Goal: Task Accomplishment & Management: Manage account settings

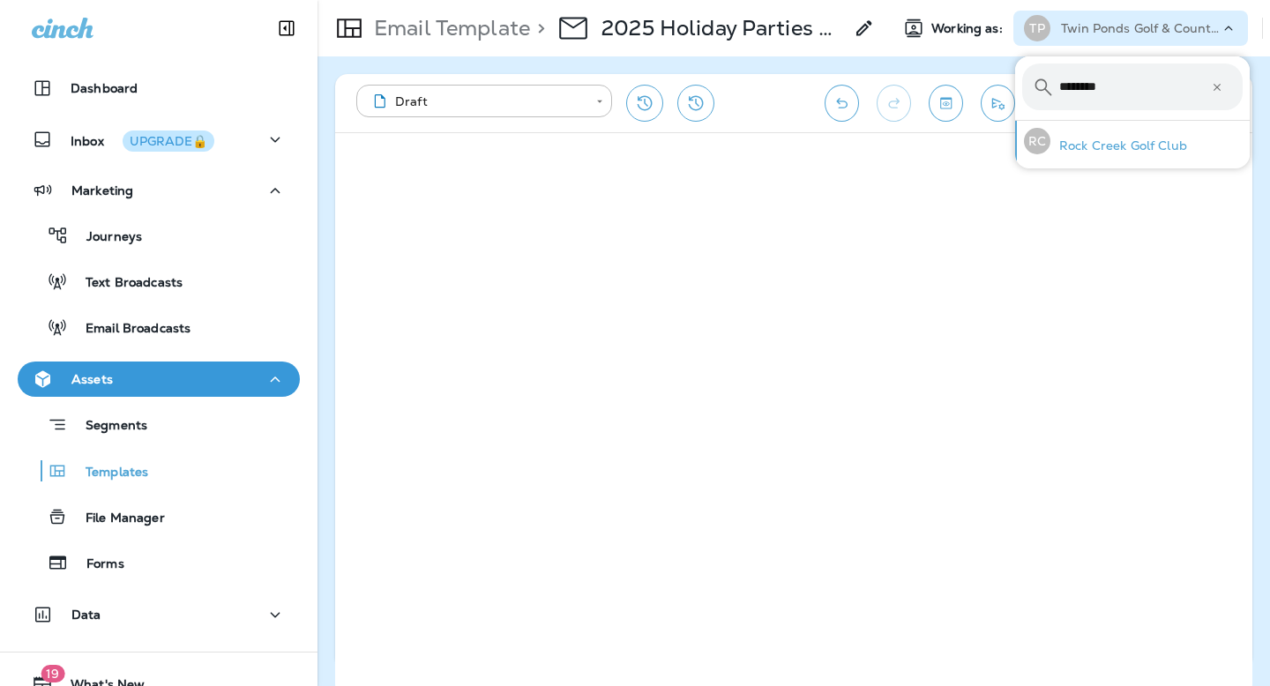
type input "********"
click at [1110, 146] on p "Rock Creek Golf Club" at bounding box center [1118, 145] width 137 height 14
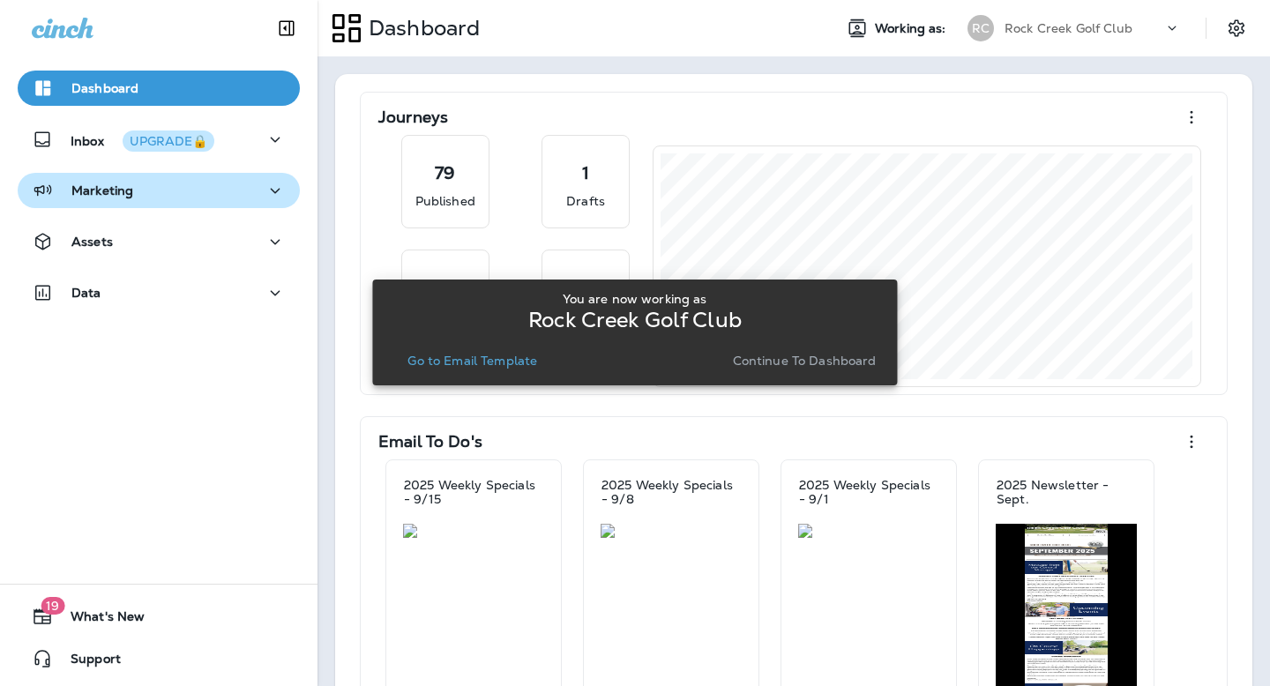
click at [116, 183] on p "Marketing" at bounding box center [102, 190] width 62 height 14
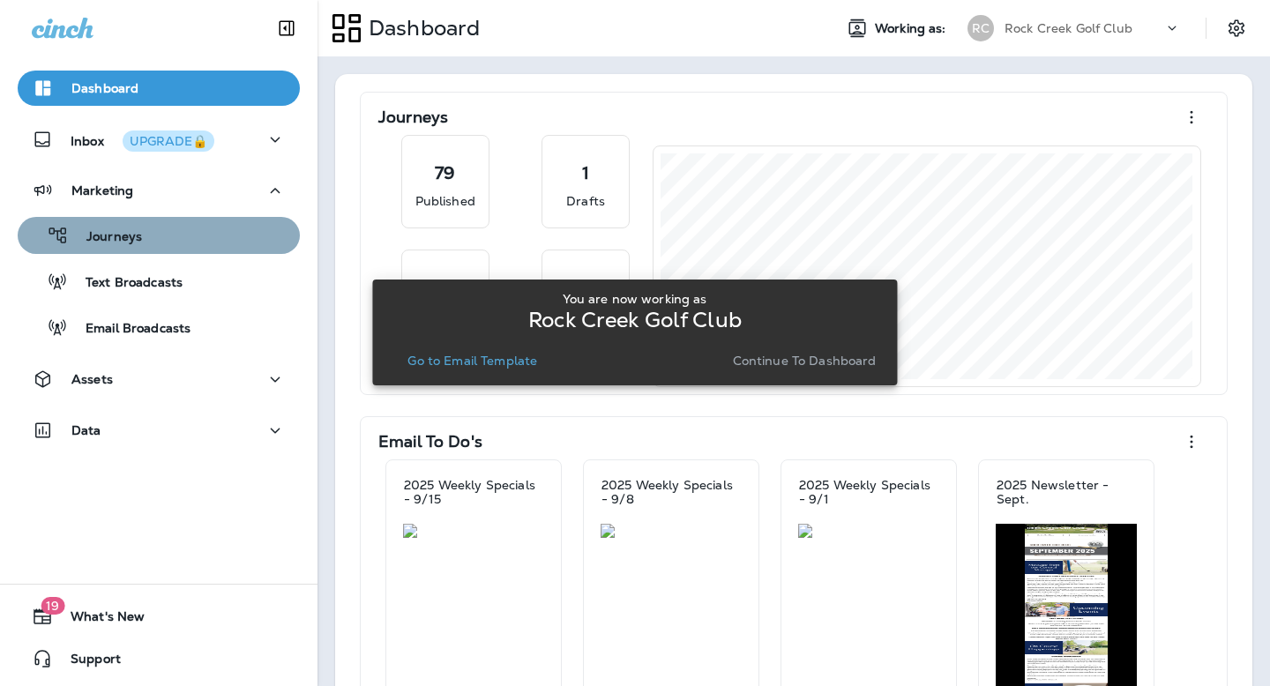
click at [121, 241] on p "Journeys" at bounding box center [105, 237] width 73 height 17
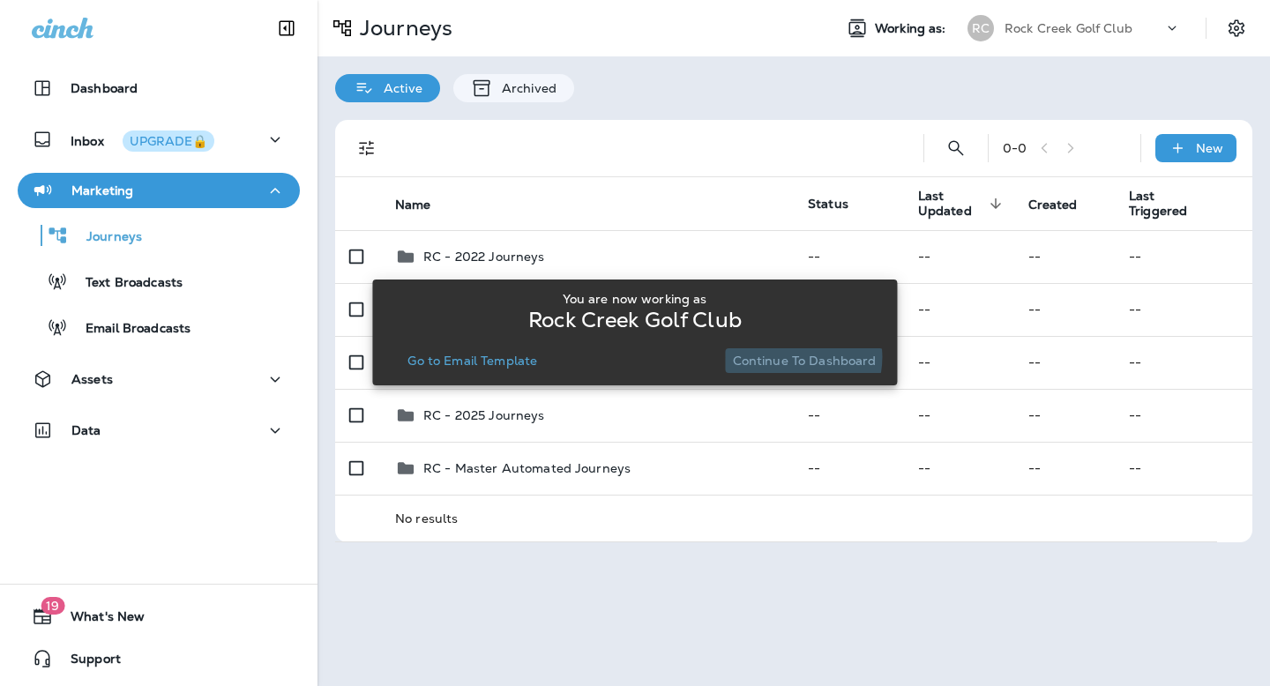
click at [790, 357] on p "Continue to Dashboard" at bounding box center [805, 361] width 144 height 14
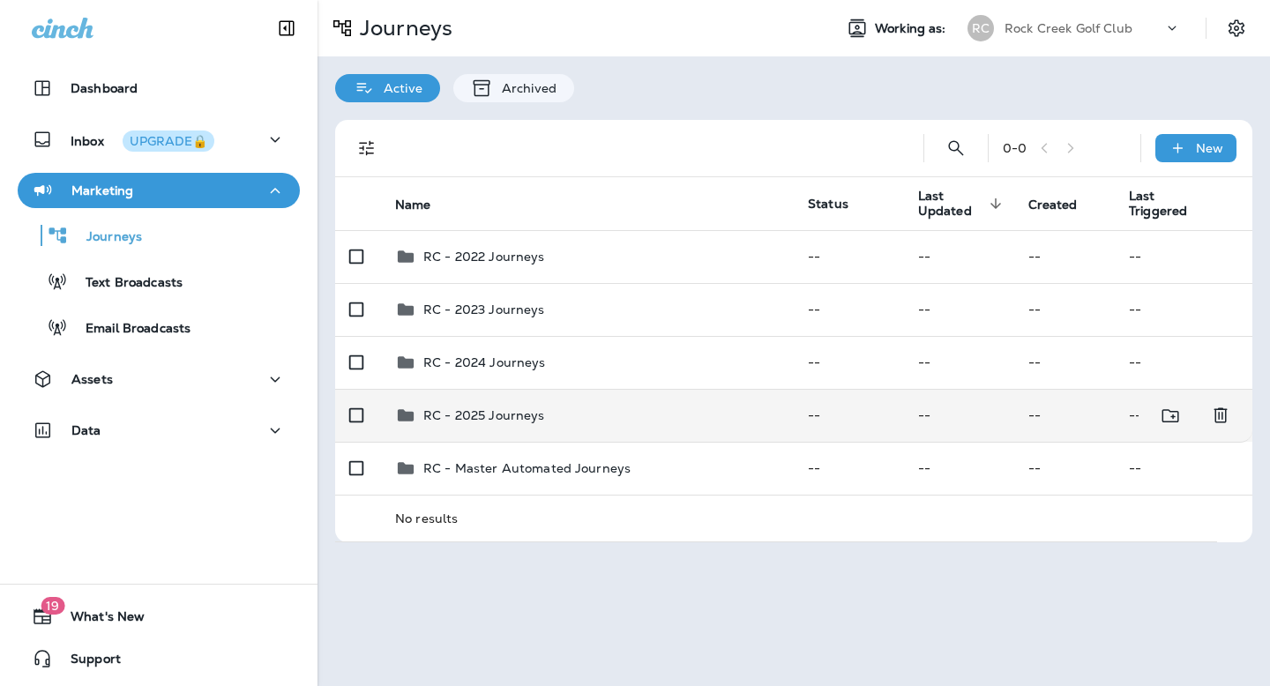
click at [504, 415] on p "RC - 2025 Journeys" at bounding box center [484, 415] width 122 height 14
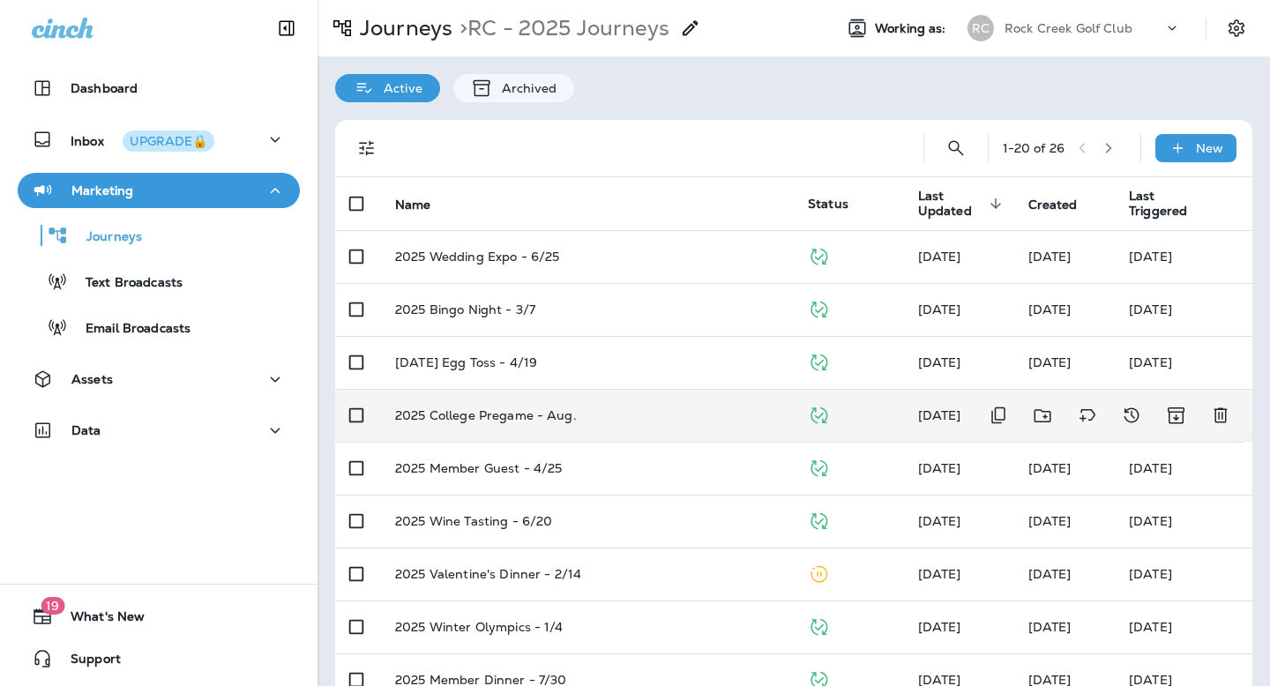
click at [481, 410] on p "2025 College Pregame - Aug." at bounding box center [486, 415] width 182 height 14
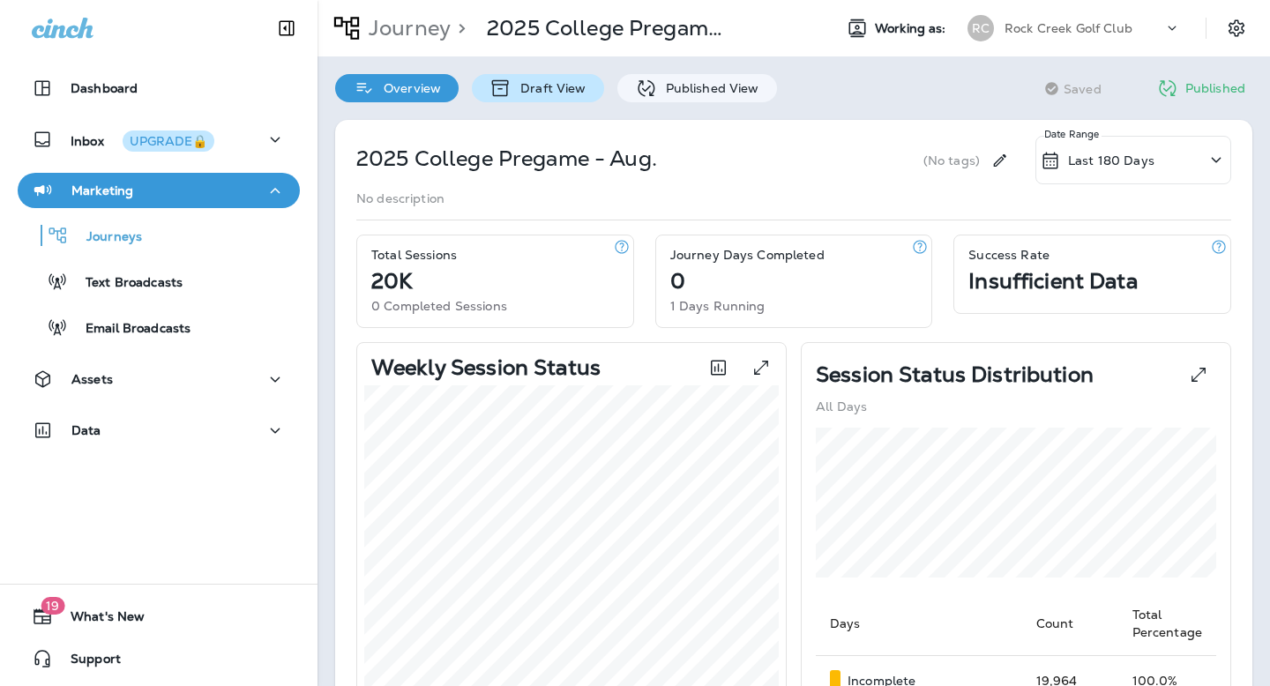
click at [590, 80] on div "Draft View" at bounding box center [537, 88] width 131 height 28
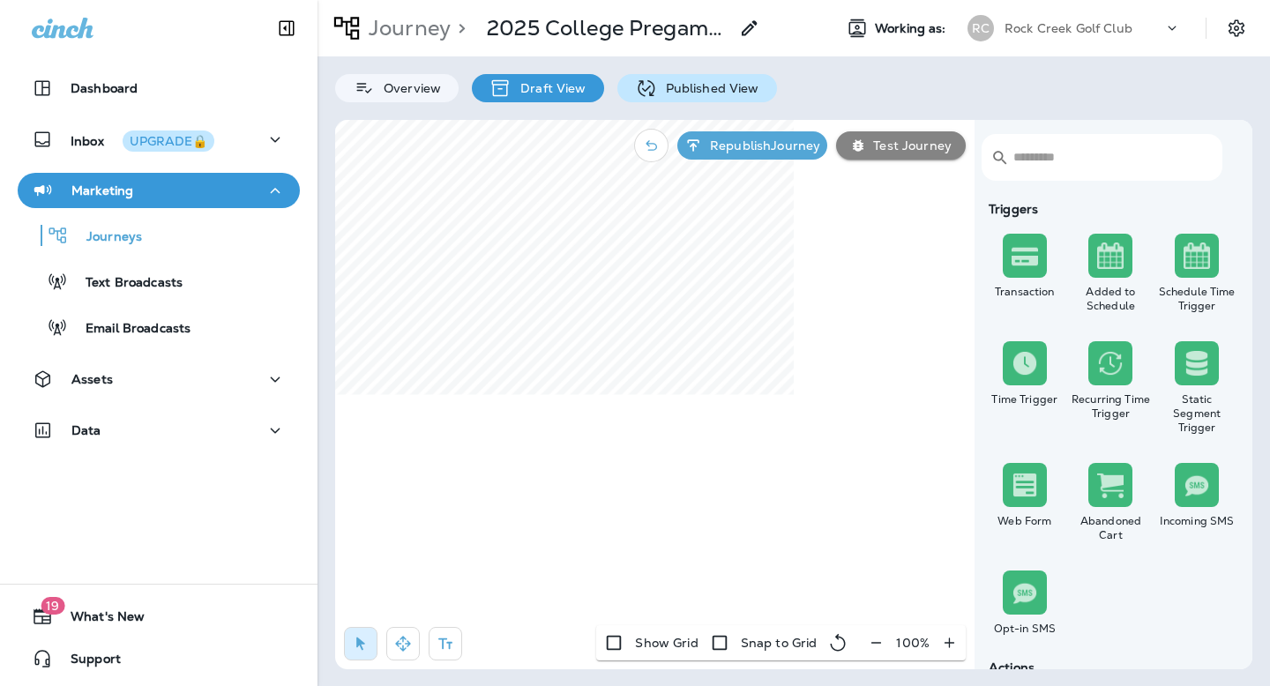
click at [716, 86] on p "Published View" at bounding box center [708, 88] width 102 height 14
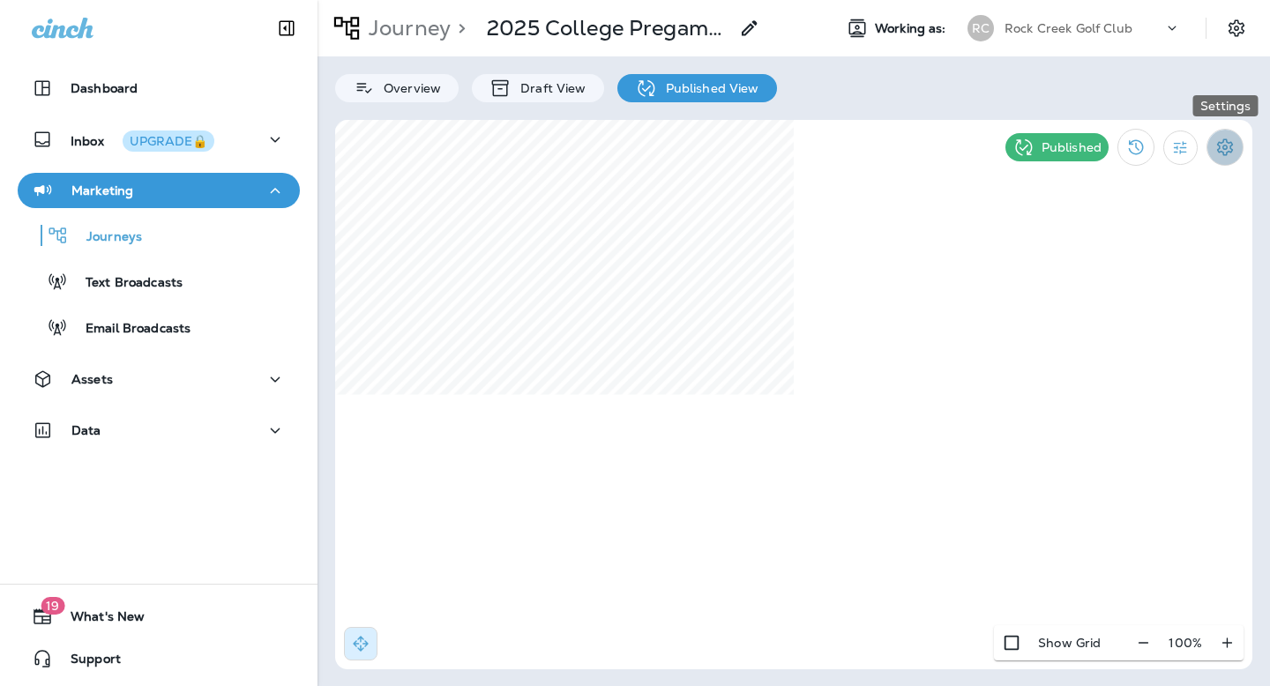
click at [1226, 155] on icon "Settings" at bounding box center [1225, 146] width 16 height 17
click at [1115, 294] on p "End Journey" at bounding box center [1118, 297] width 88 height 14
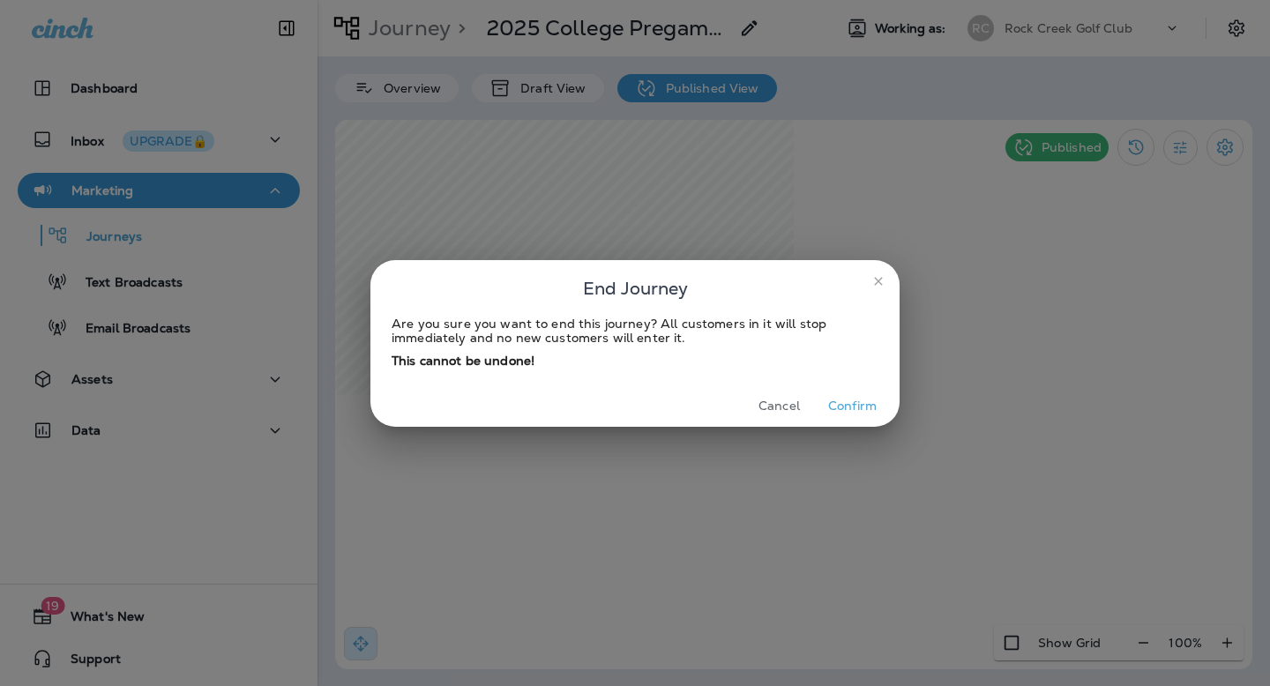
click at [851, 407] on button "Confirm" at bounding box center [852, 405] width 66 height 27
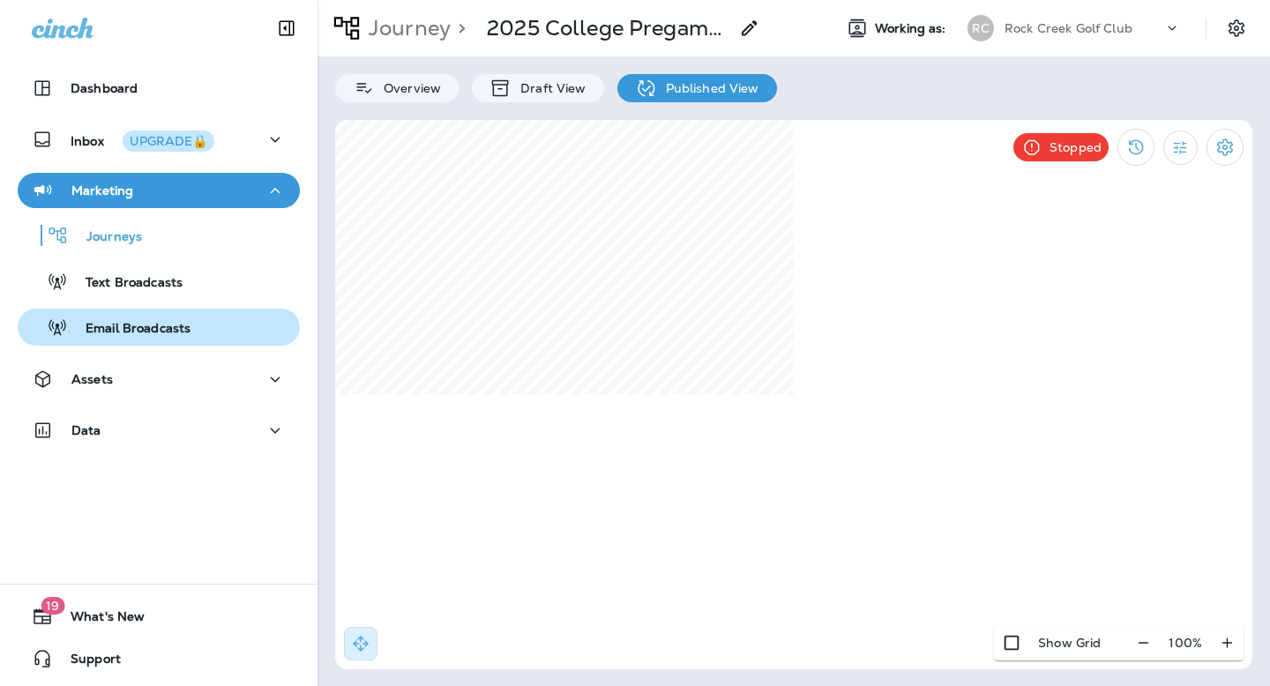
click at [175, 325] on p "Email Broadcasts" at bounding box center [129, 329] width 123 height 17
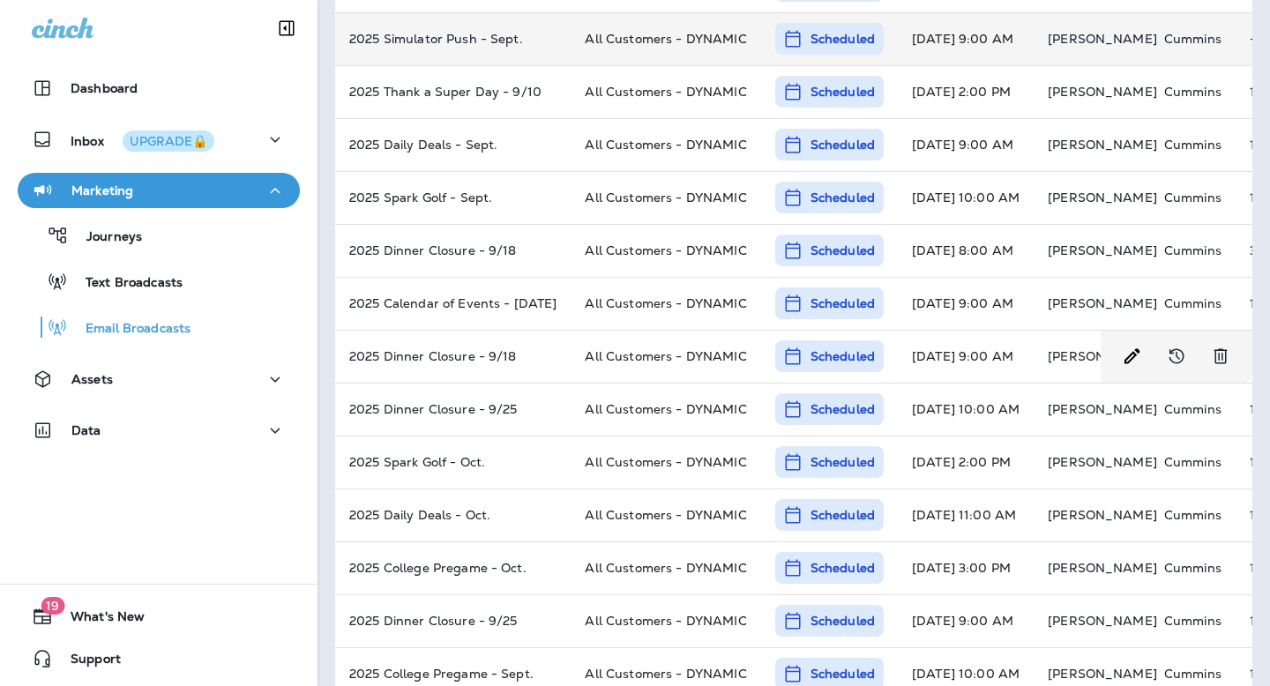
scroll to position [383, 0]
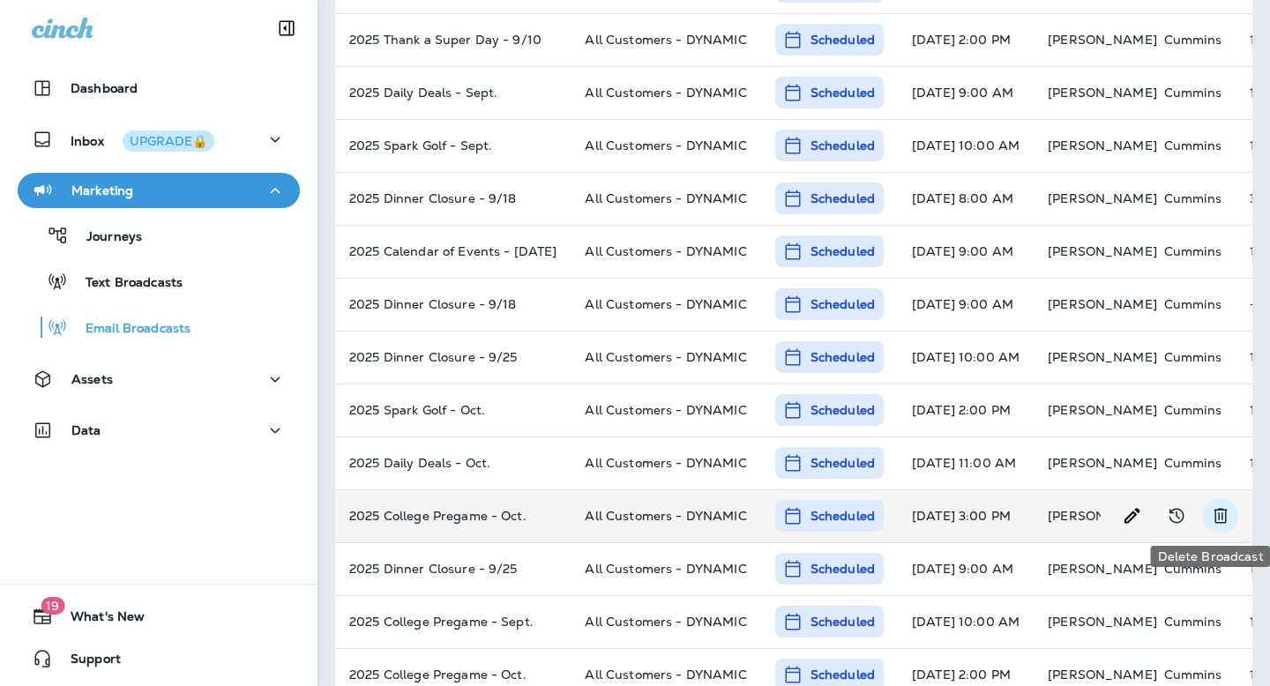
click at [1223, 514] on icon "Delete Broadcast" at bounding box center [1220, 515] width 21 height 21
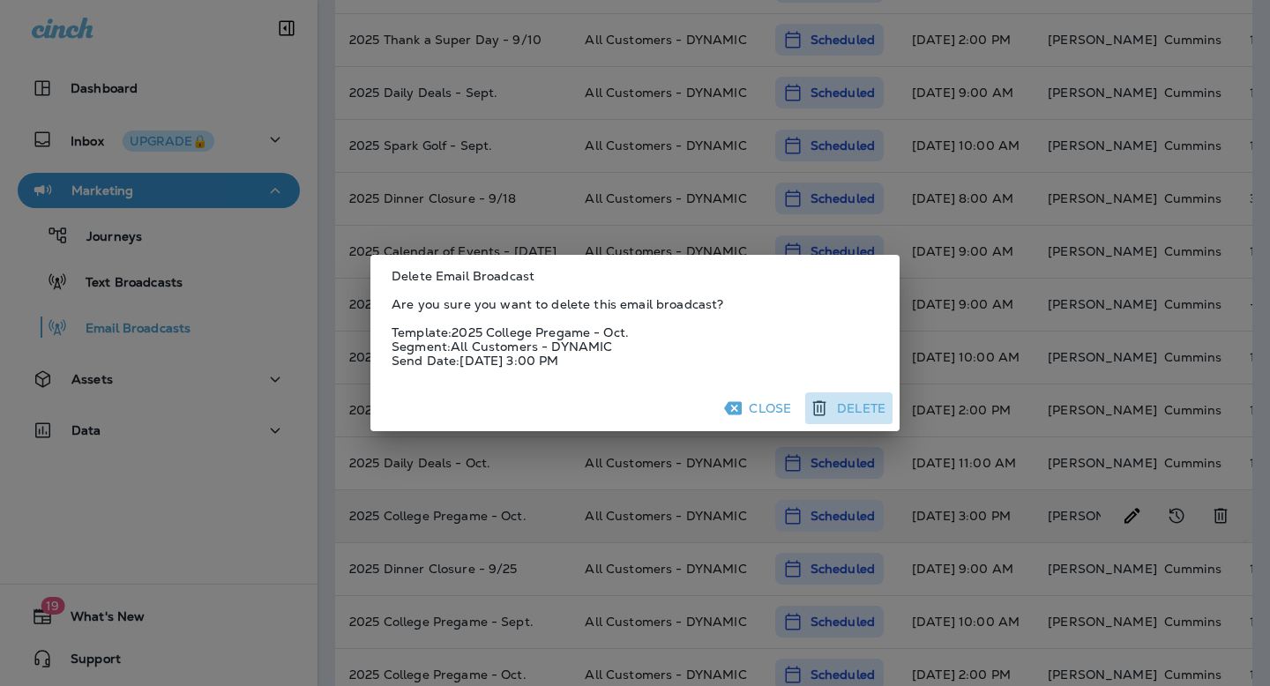
click at [850, 411] on button "Delete" at bounding box center [848, 408] width 87 height 32
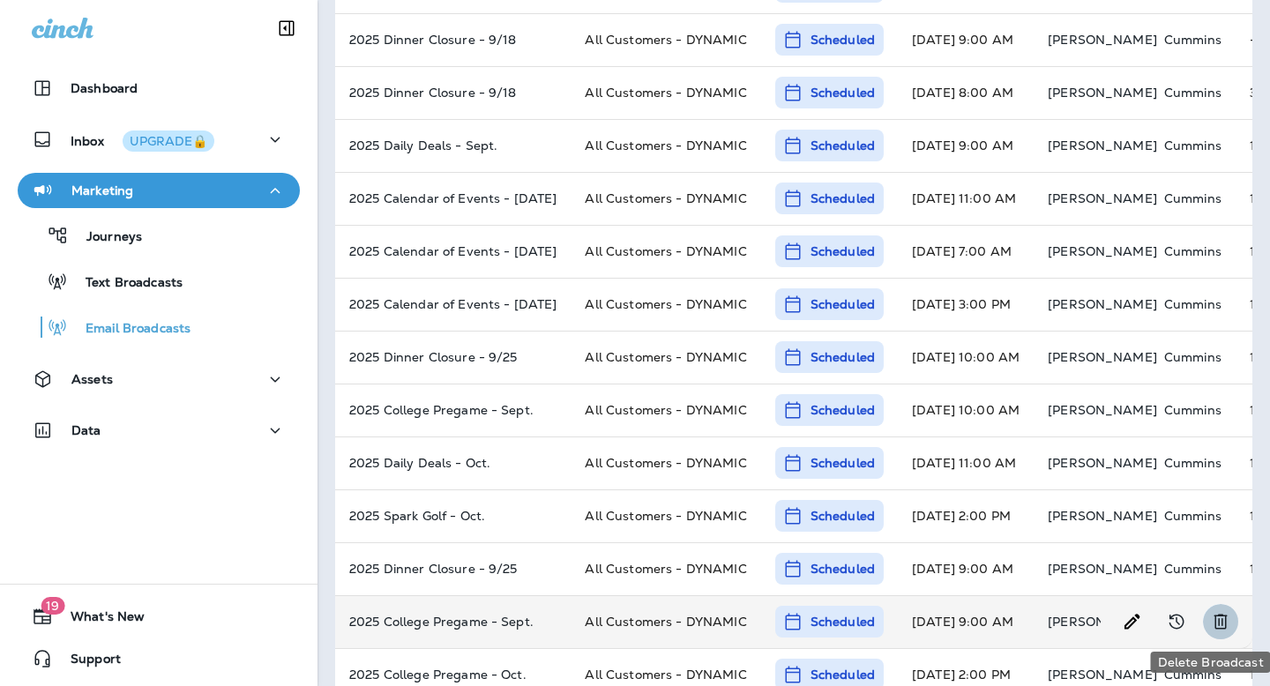
click at [1214, 624] on icon "Delete Broadcast" at bounding box center [1220, 621] width 21 height 21
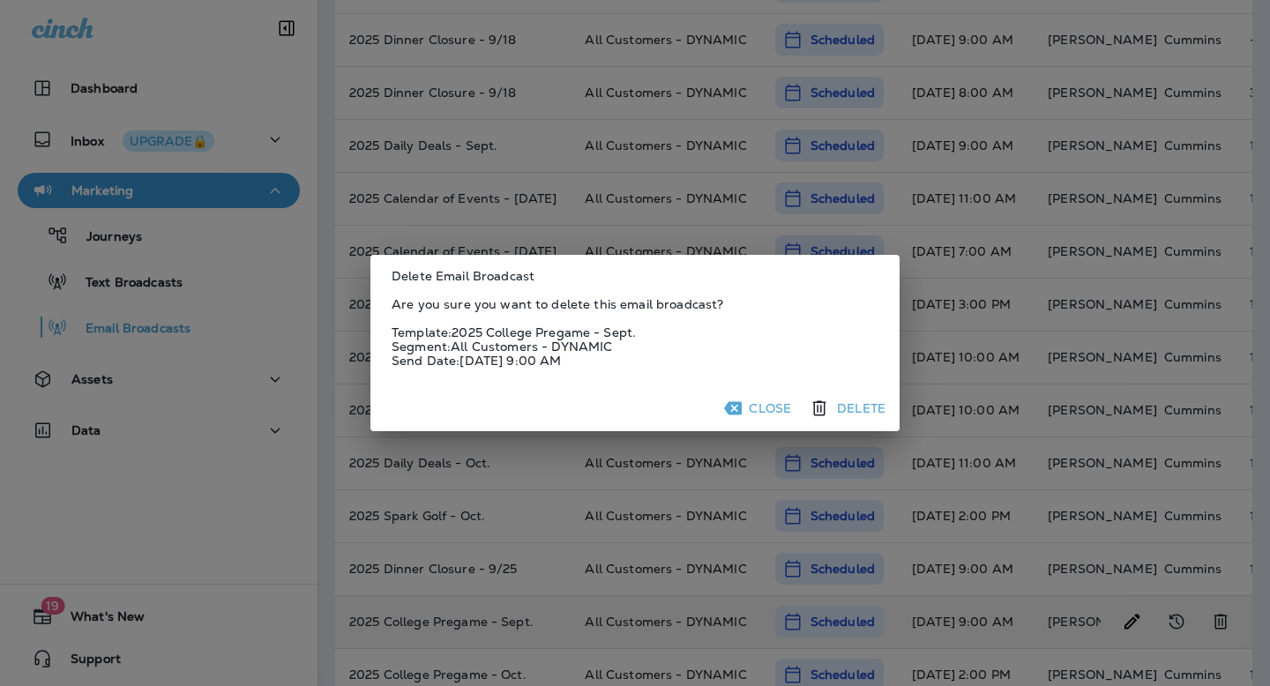
click at [858, 410] on button "Delete" at bounding box center [848, 408] width 87 height 32
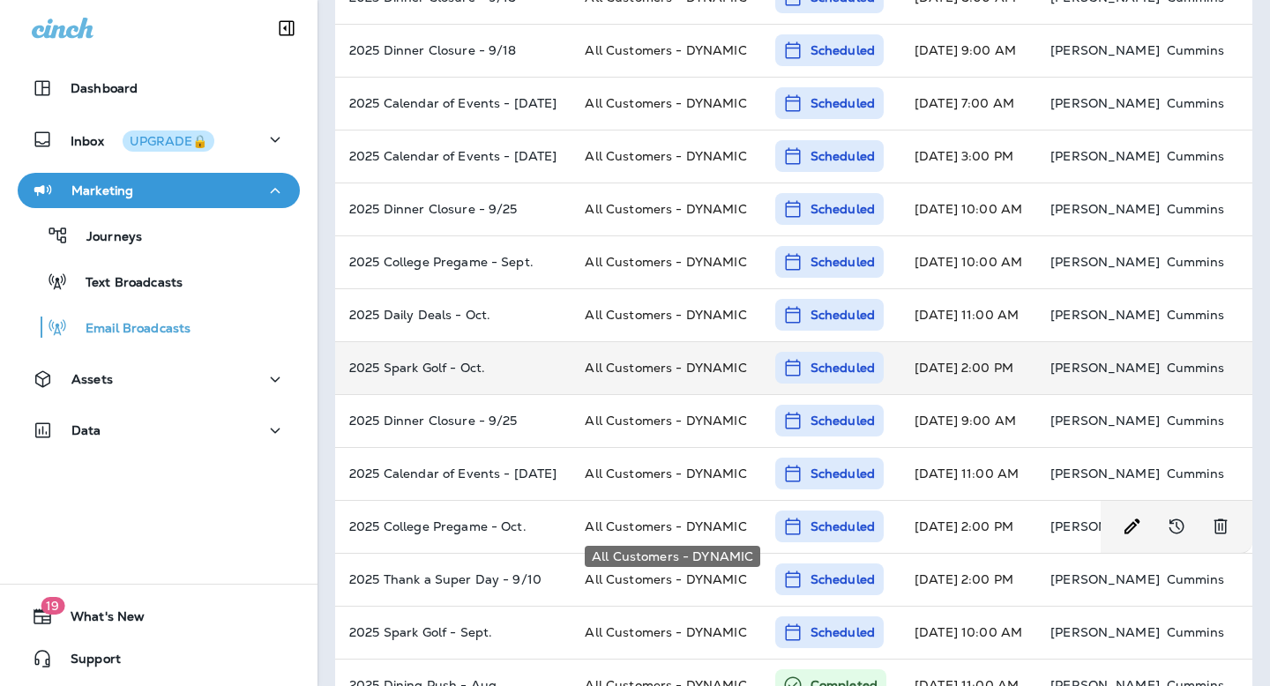
scroll to position [533, 0]
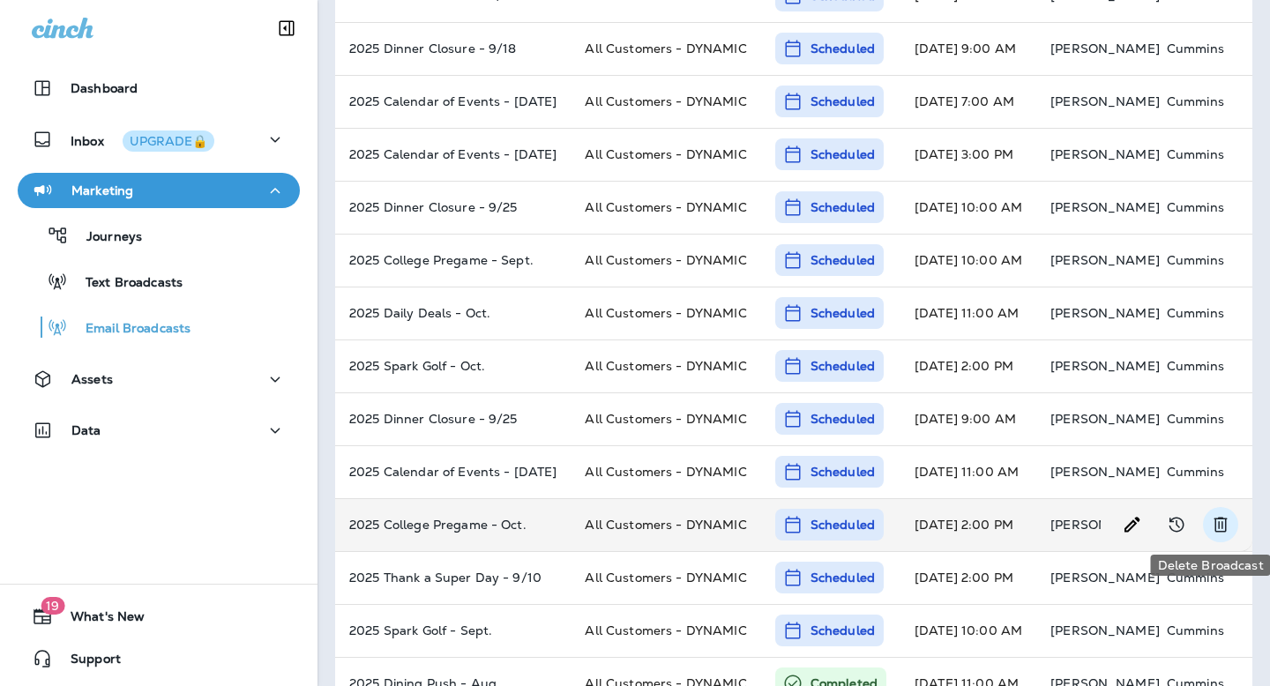
click at [1214, 525] on icon "Delete Broadcast" at bounding box center [1220, 524] width 21 height 21
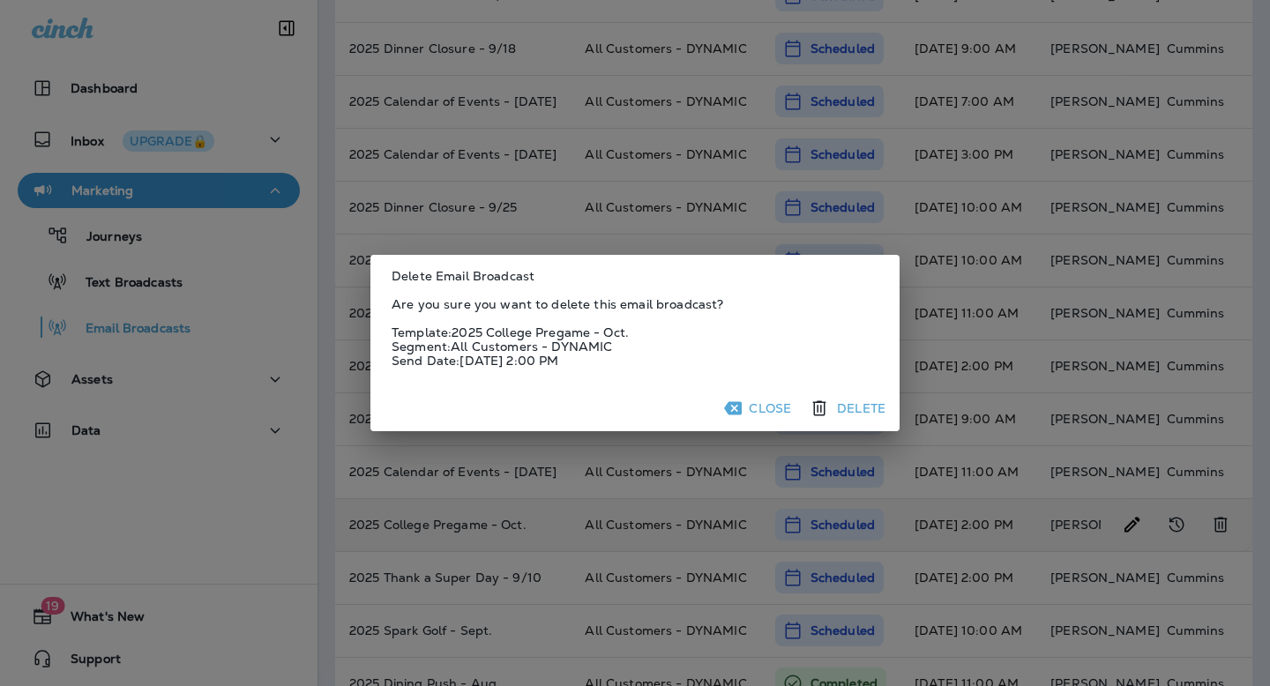
click at [871, 407] on button "Delete" at bounding box center [848, 408] width 87 height 32
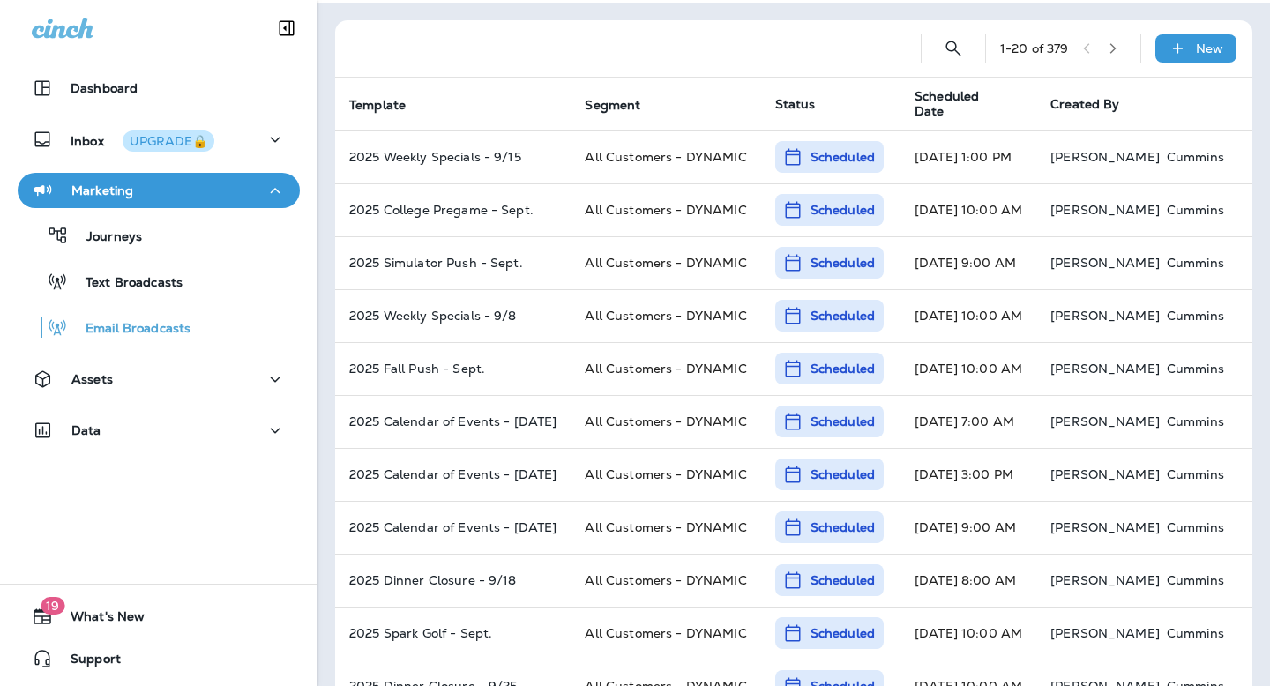
scroll to position [44, 0]
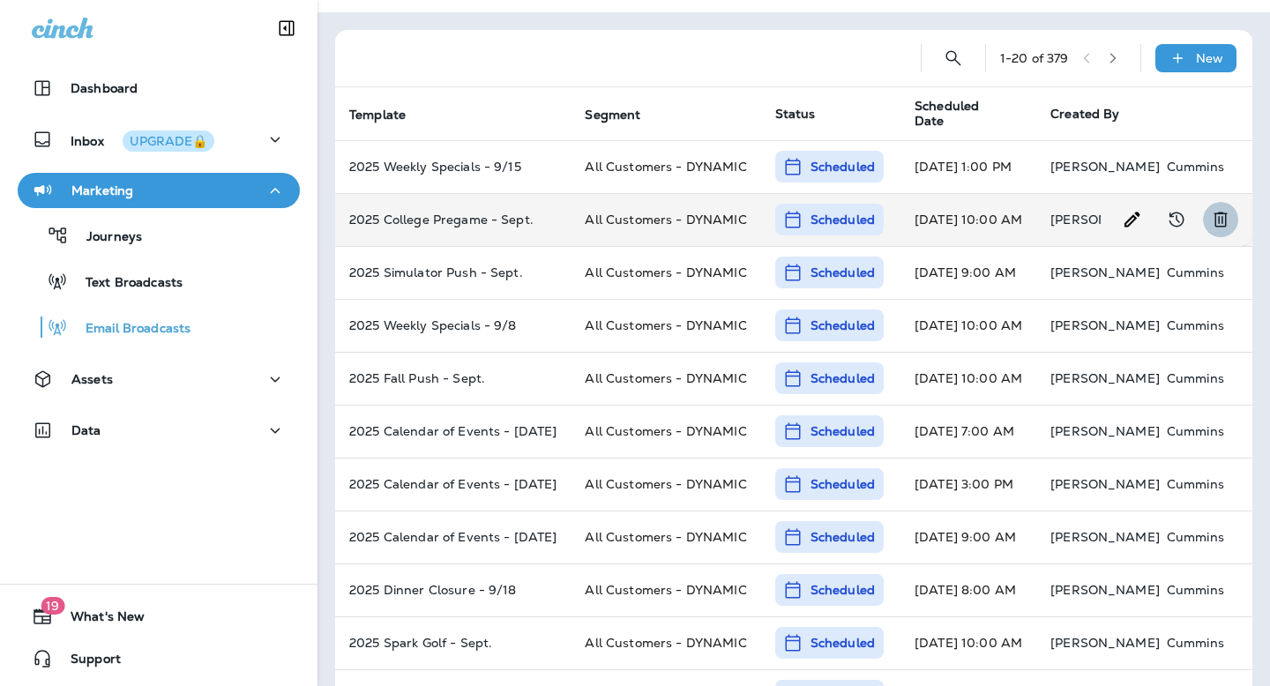
click at [1218, 213] on icon "Delete Broadcast" at bounding box center [1220, 219] width 21 height 21
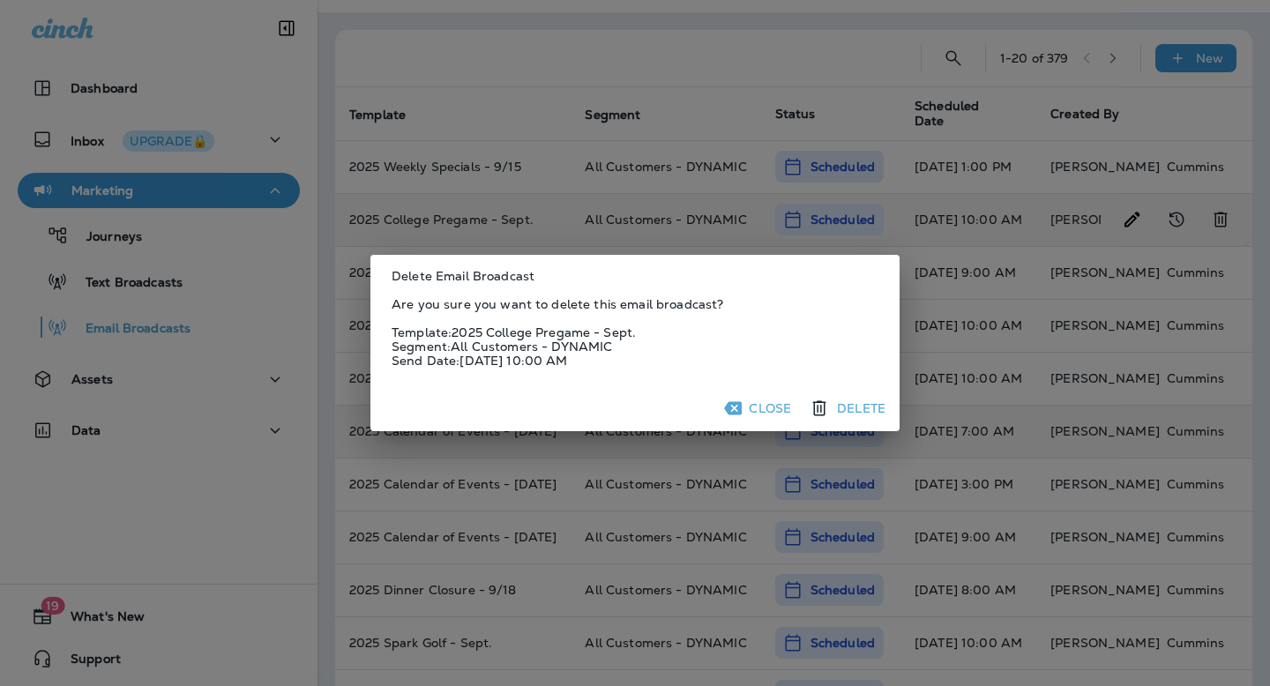
click at [838, 412] on button "Delete" at bounding box center [848, 408] width 87 height 32
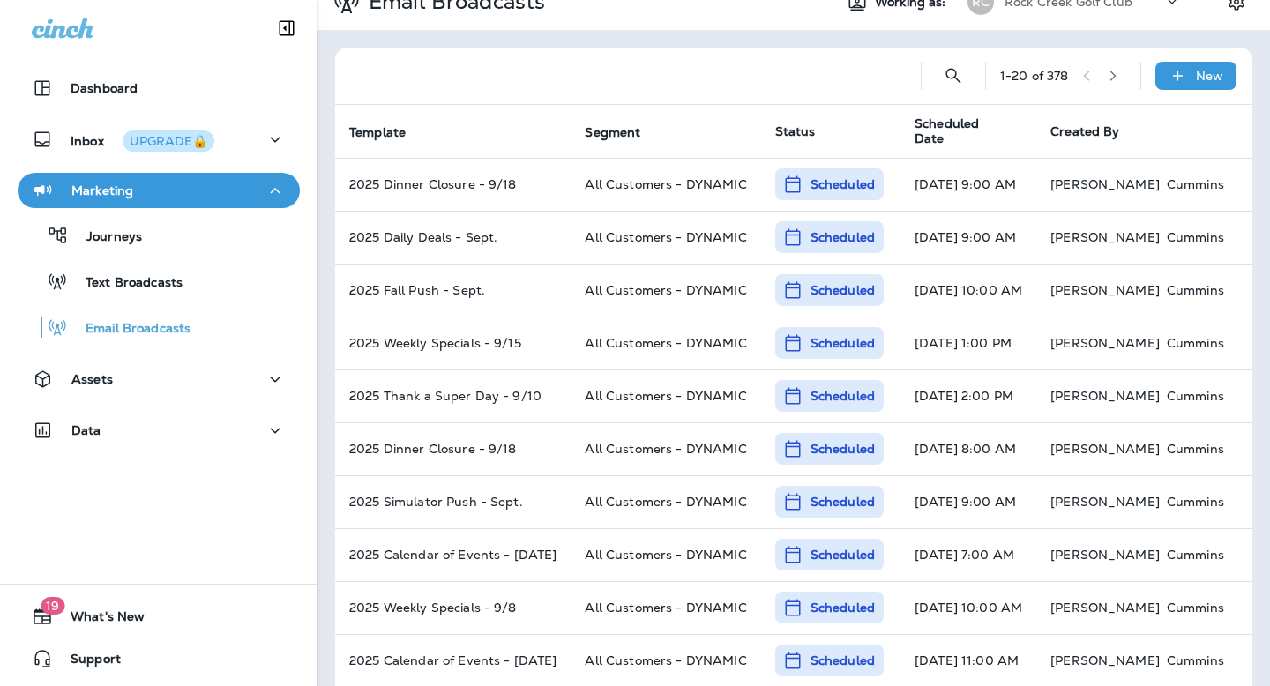
scroll to position [0, 0]
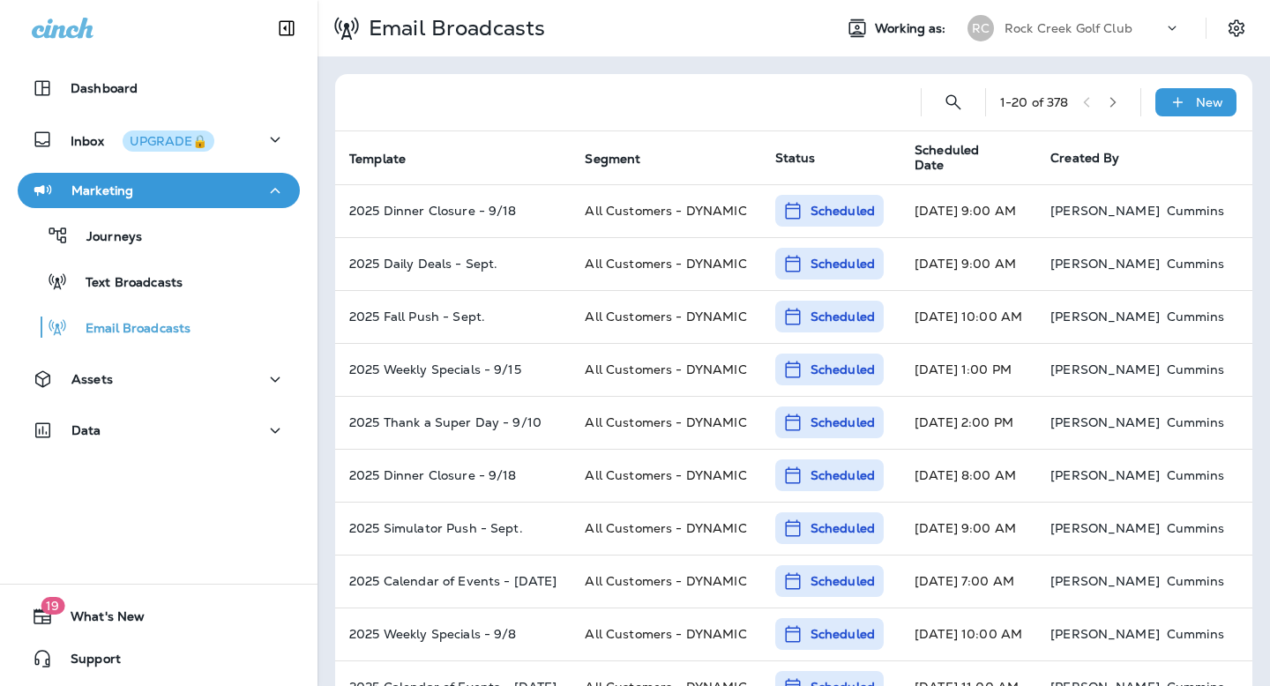
click at [1062, 30] on p "Rock Creek Golf Club" at bounding box center [1069, 28] width 128 height 14
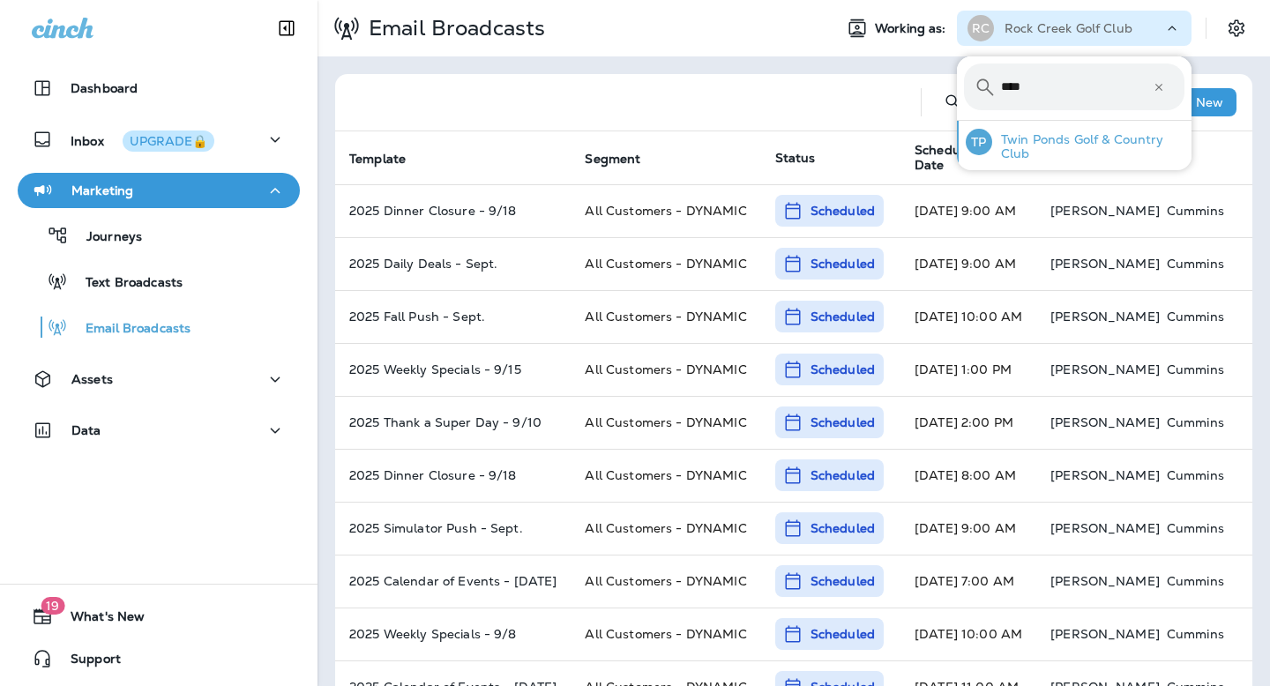
type input "****"
click at [1055, 149] on p "Twin Ponds Golf & Country Club" at bounding box center [1088, 146] width 192 height 28
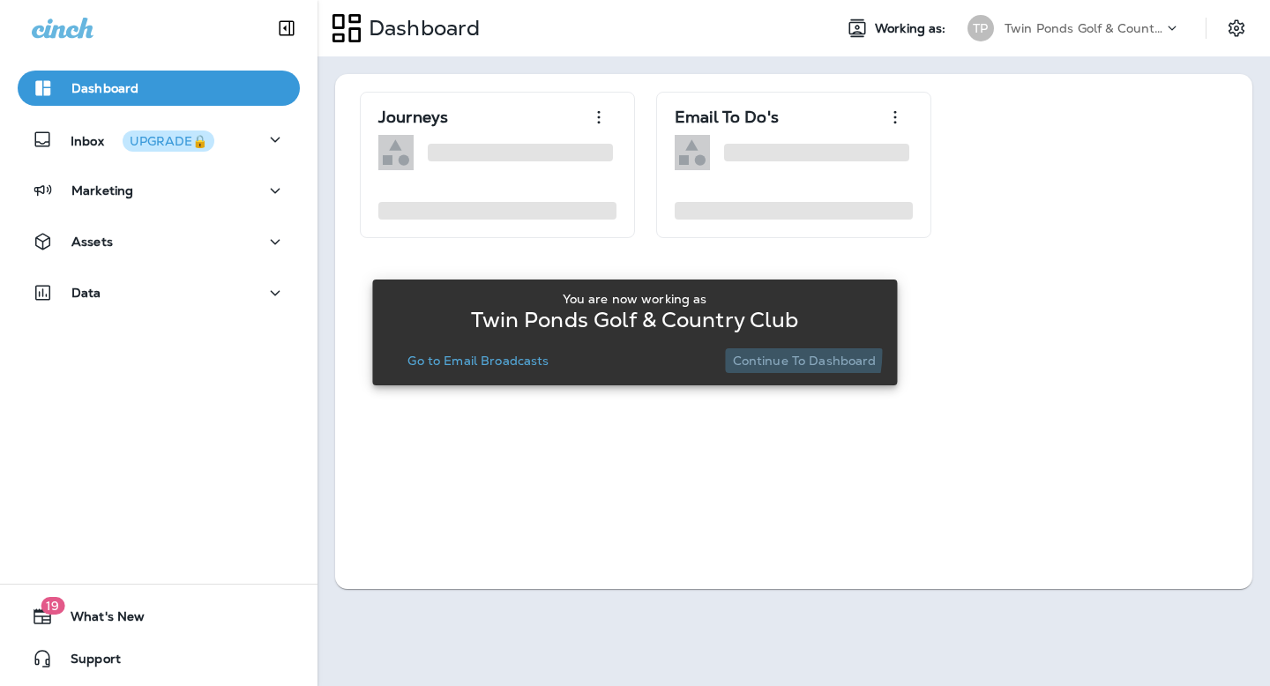
click at [759, 354] on p "Continue to Dashboard" at bounding box center [805, 361] width 144 height 14
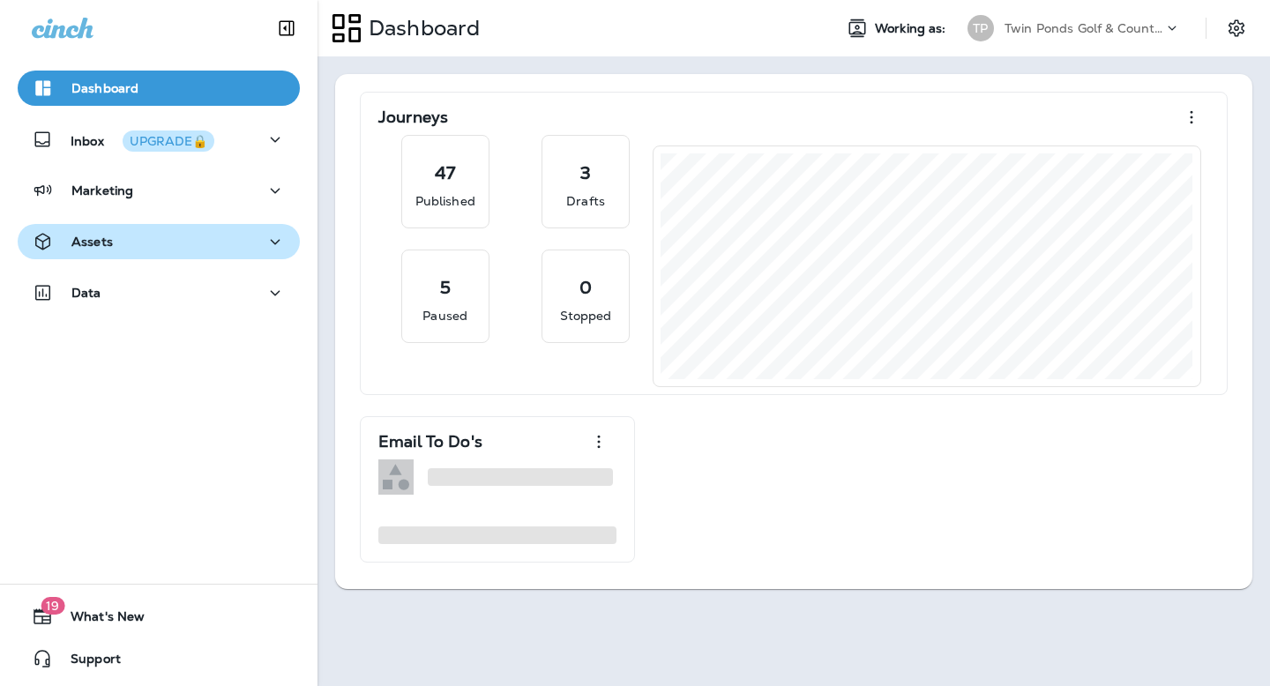
click at [128, 234] on div "Assets" at bounding box center [159, 242] width 254 height 22
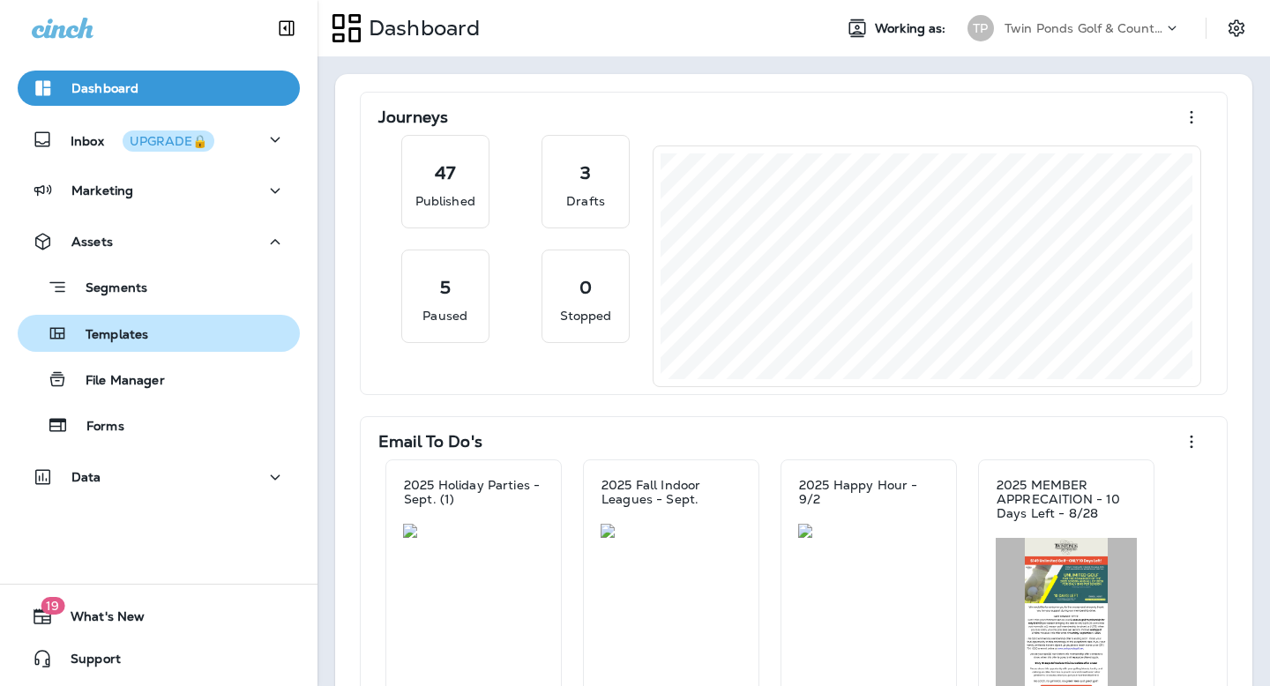
click at [143, 331] on p "Templates" at bounding box center [108, 335] width 80 height 17
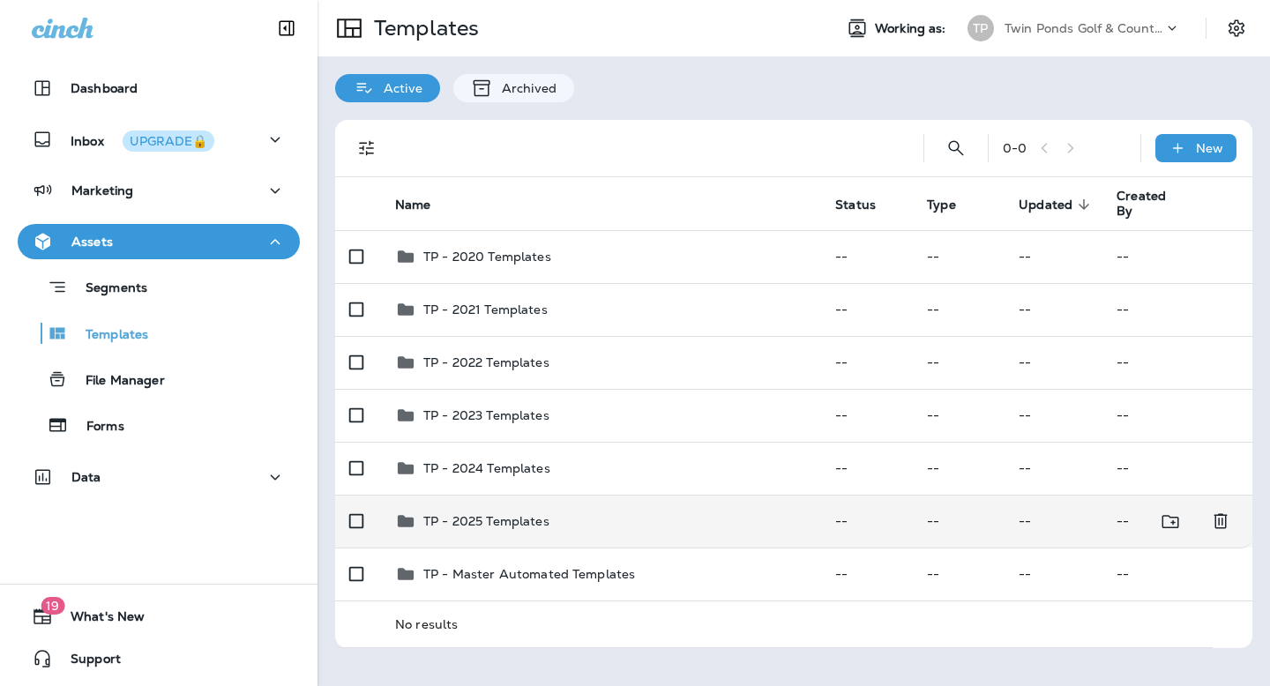
click at [497, 519] on p "TP - 2025 Templates" at bounding box center [486, 521] width 126 height 14
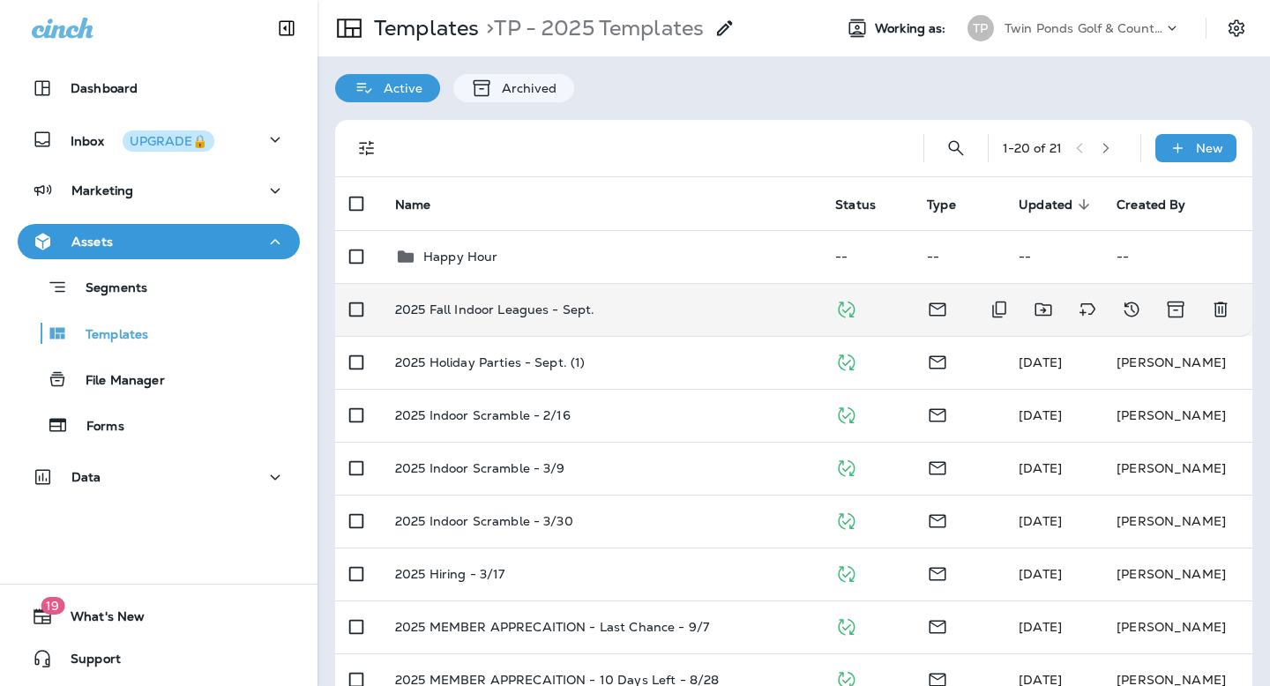
click at [523, 319] on td "2025 Fall Indoor Leagues - Sept." at bounding box center [601, 309] width 440 height 53
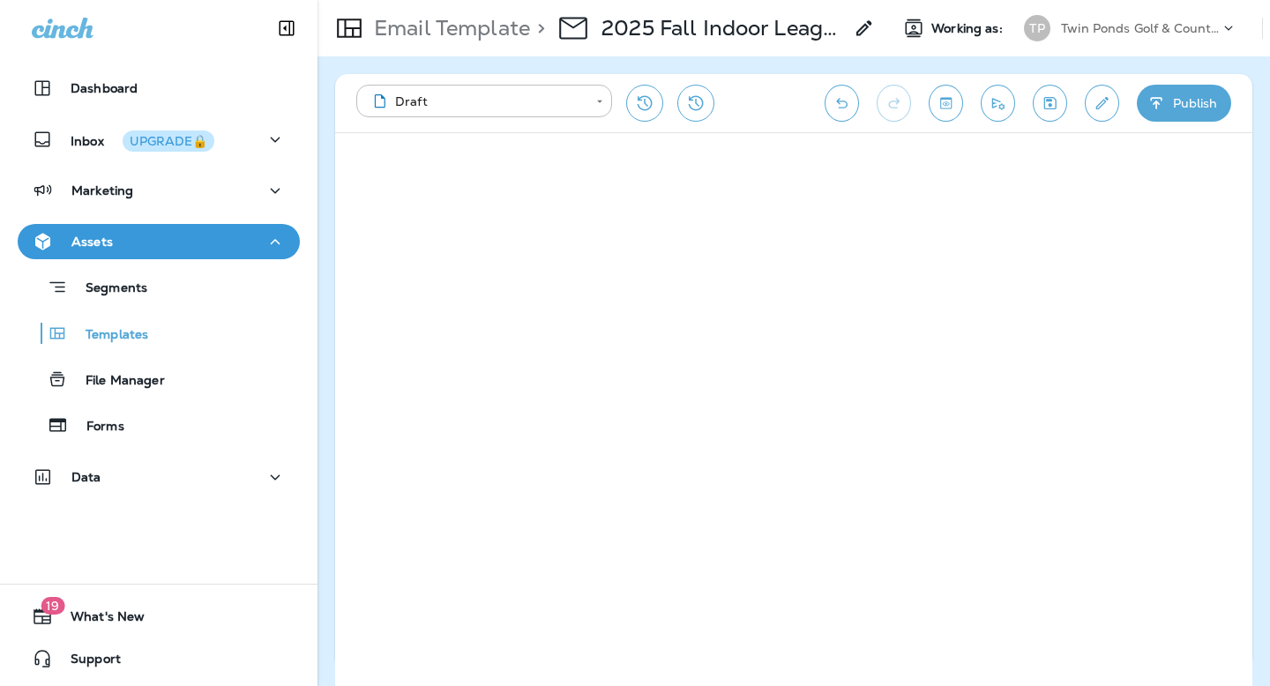
click at [1198, 98] on button "Publish" at bounding box center [1184, 103] width 94 height 37
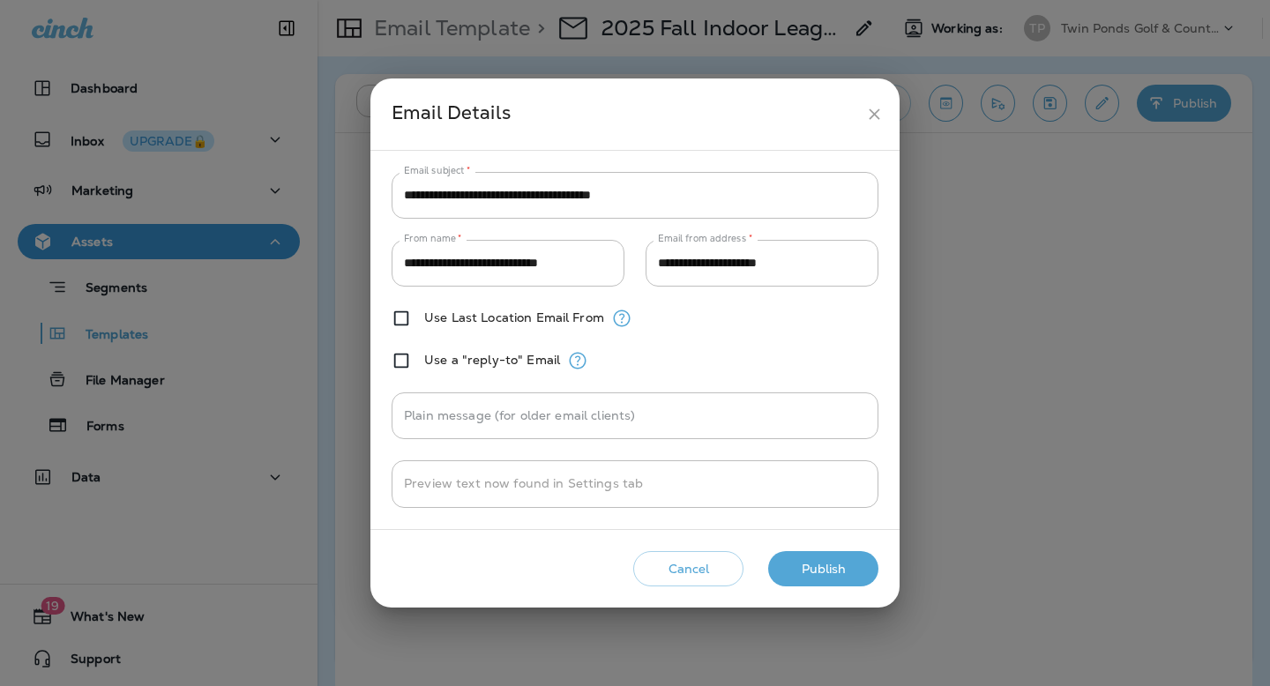
click at [883, 116] on icon "close" at bounding box center [874, 114] width 19 height 19
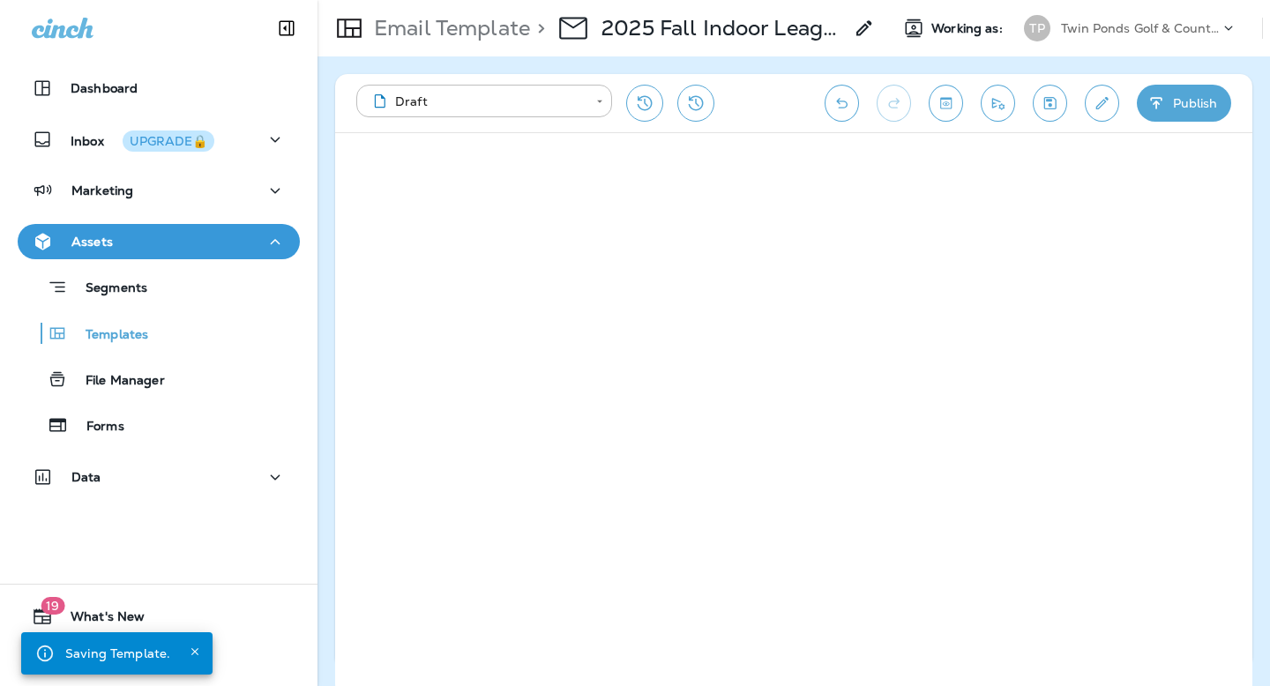
click at [1172, 101] on button "Publish" at bounding box center [1184, 103] width 94 height 37
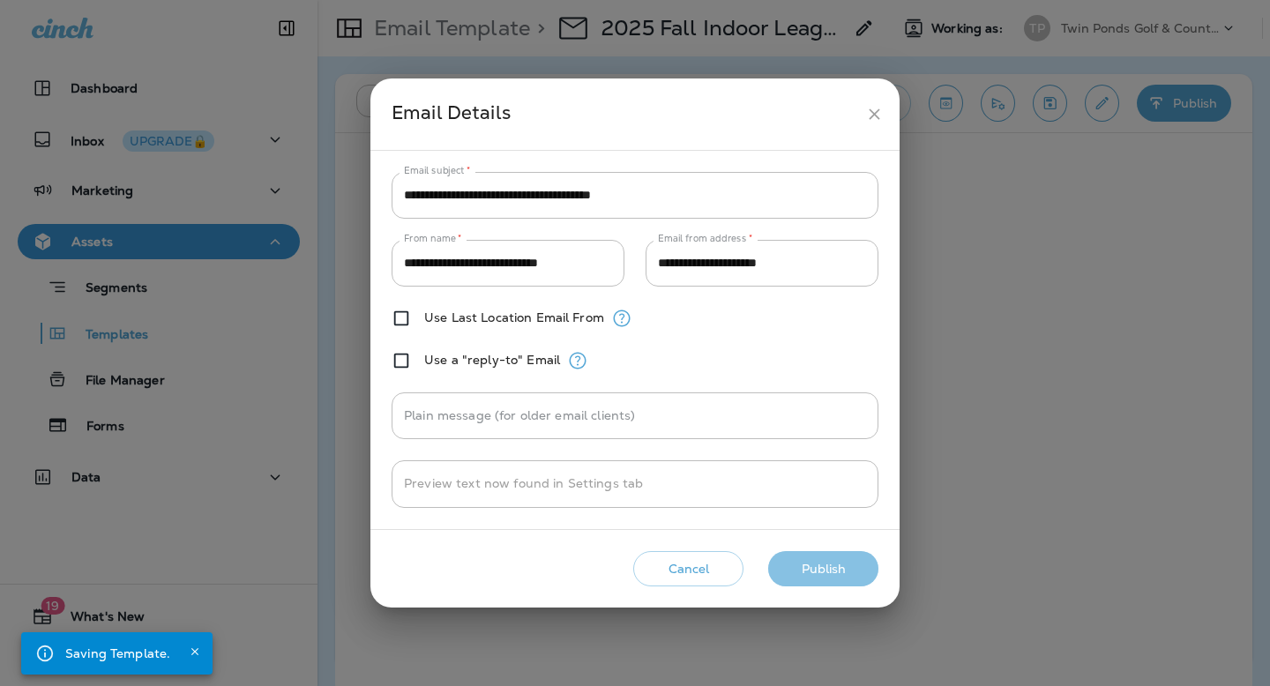
click at [831, 553] on button "Publish" at bounding box center [823, 569] width 110 height 36
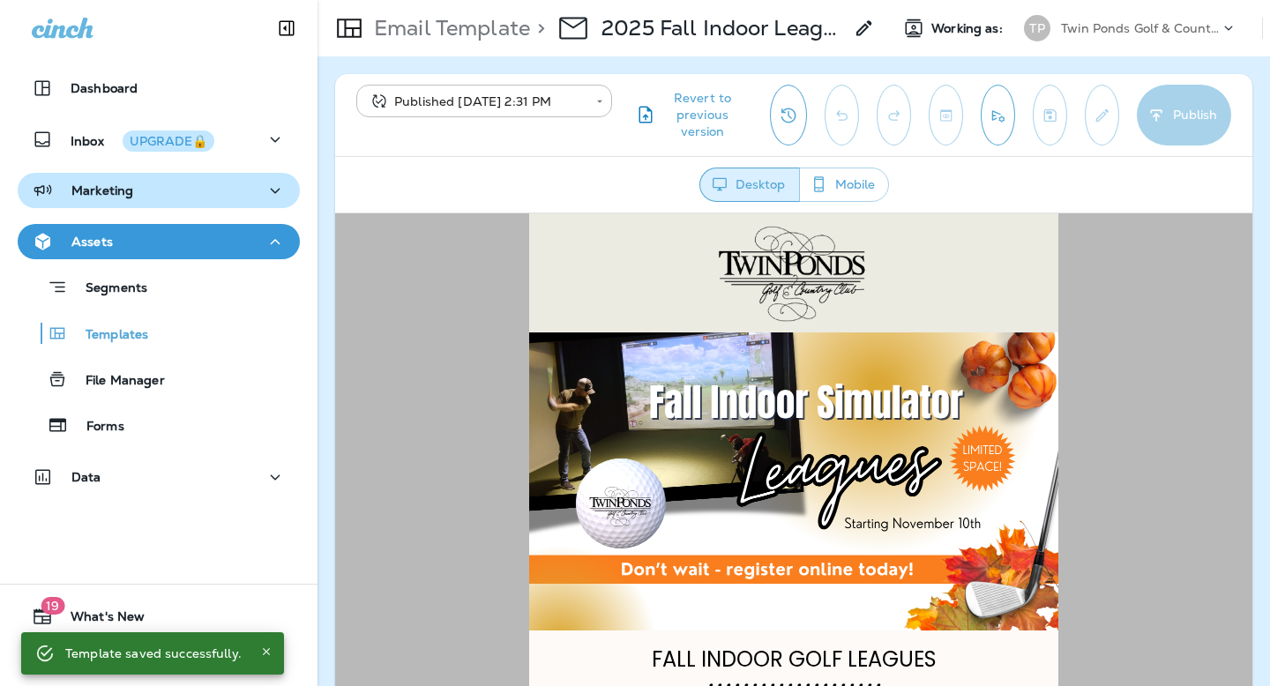
click at [135, 197] on div "Marketing" at bounding box center [159, 191] width 254 height 22
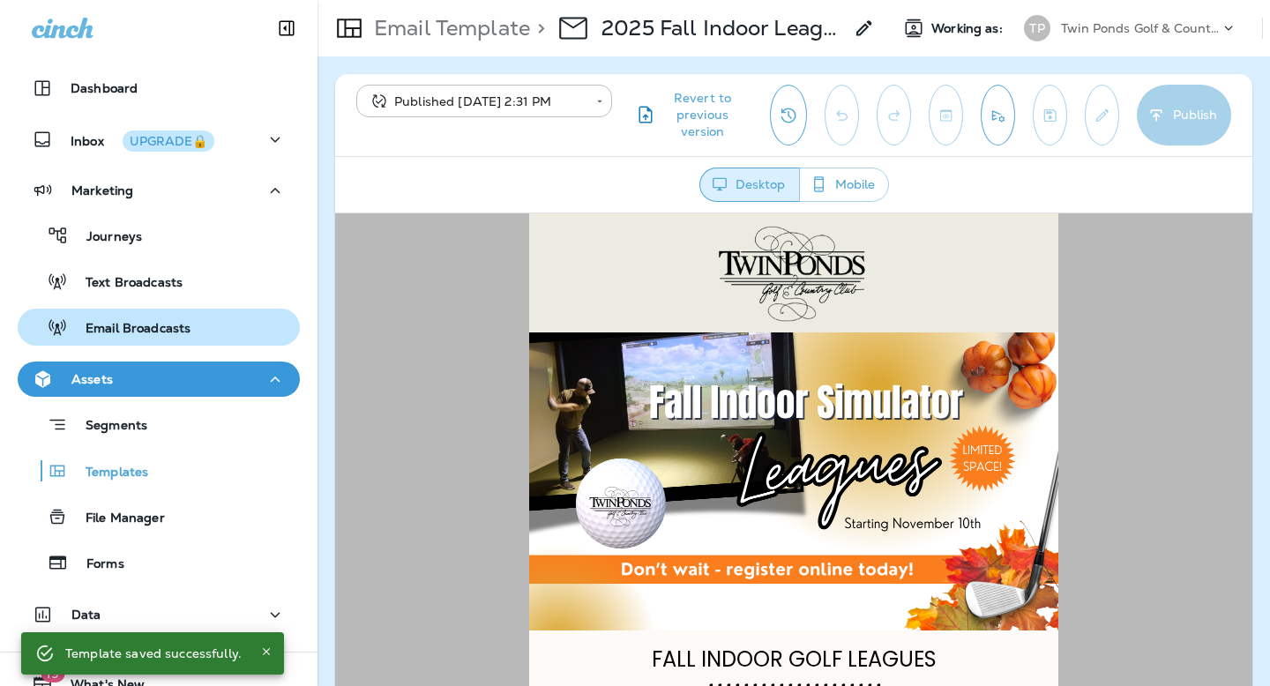
click at [157, 314] on div "Email Broadcasts" at bounding box center [108, 327] width 166 height 26
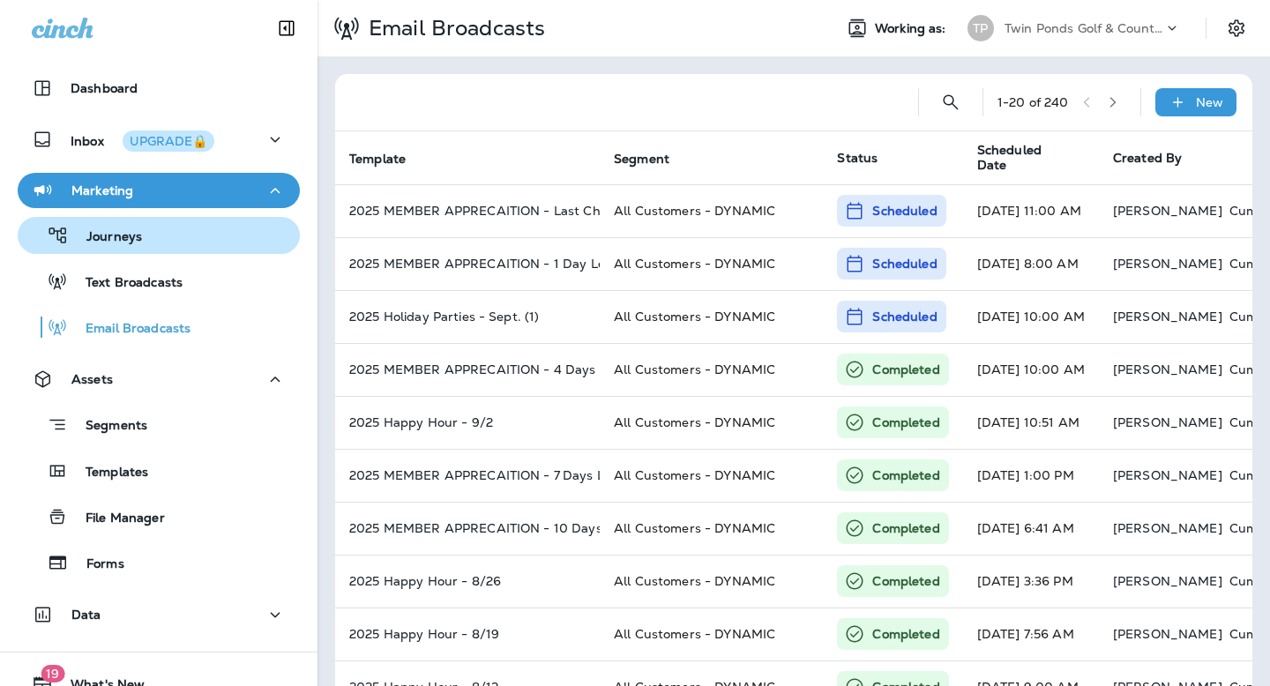
click at [162, 234] on div "Journeys" at bounding box center [159, 235] width 268 height 26
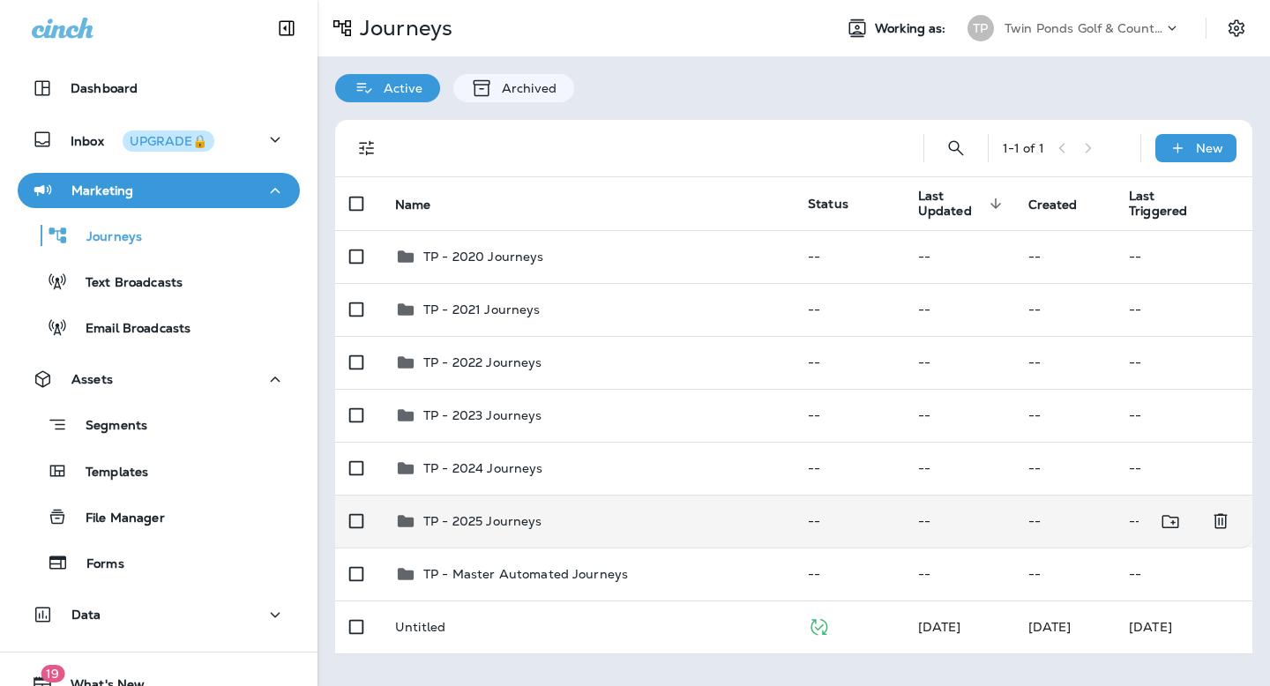
click at [507, 524] on p "TP - 2025 Journeys" at bounding box center [482, 521] width 119 height 14
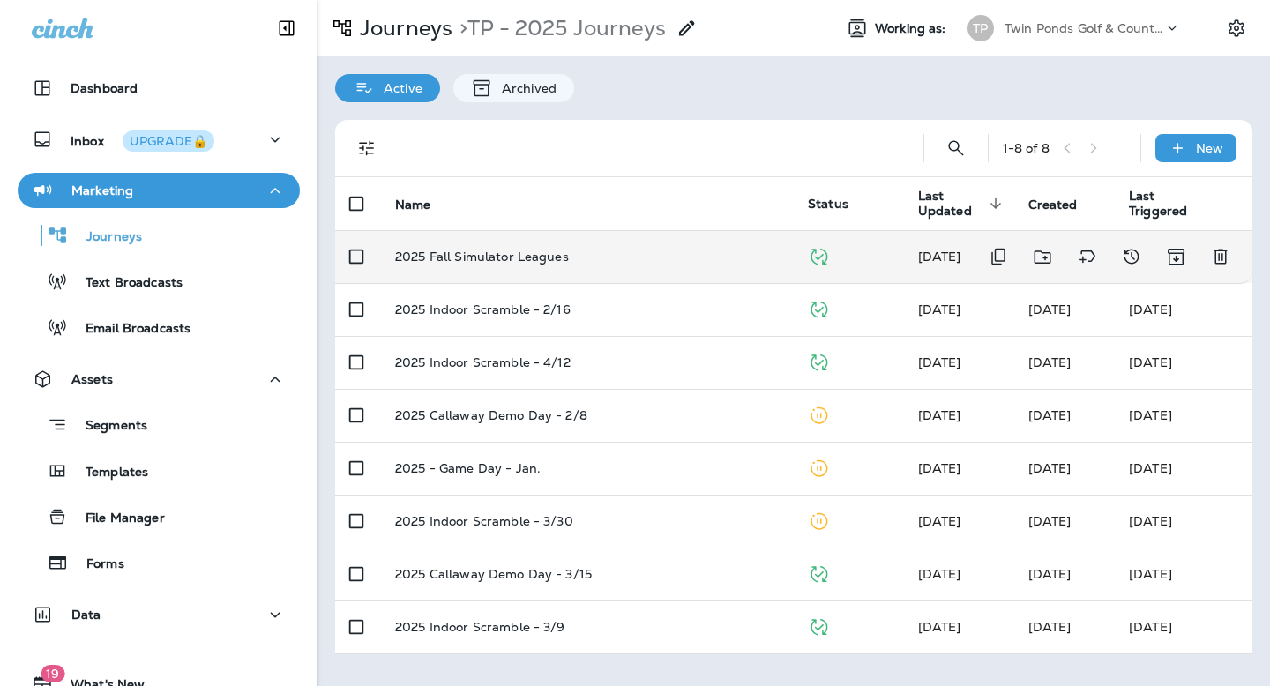
click at [553, 270] on td "2025 Fall Simulator Leagues" at bounding box center [587, 256] width 413 height 53
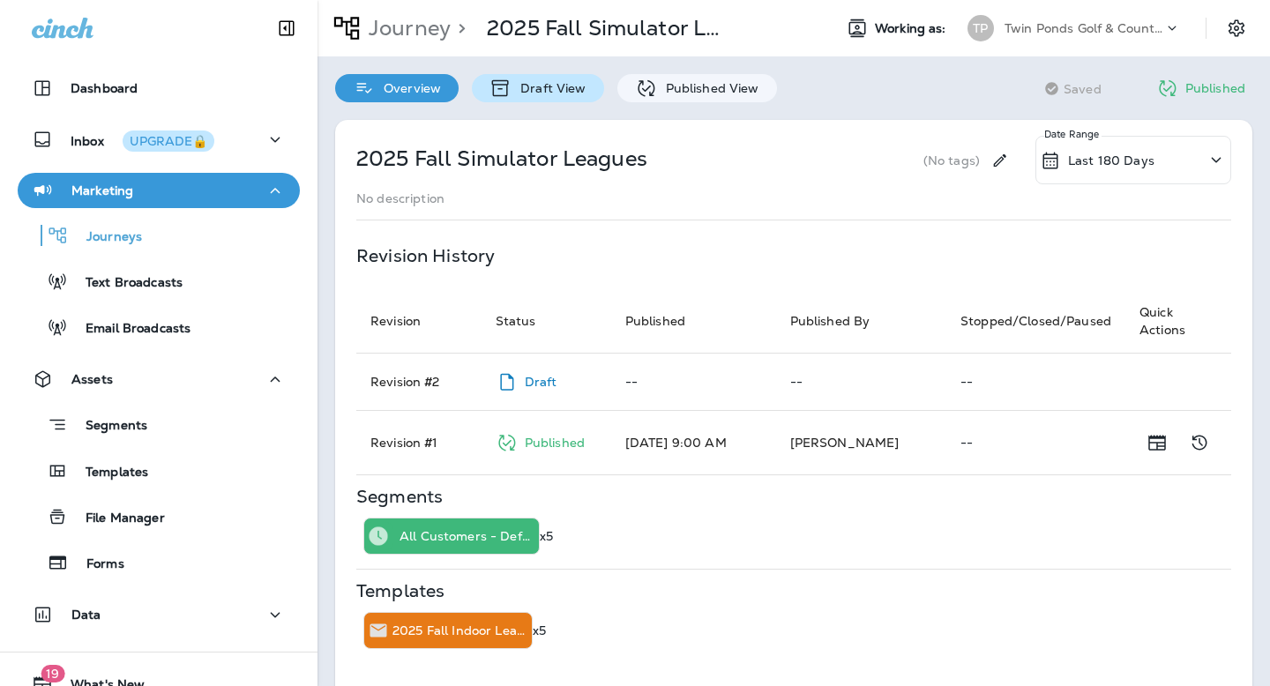
click at [561, 97] on div "Draft View" at bounding box center [537, 88] width 131 height 28
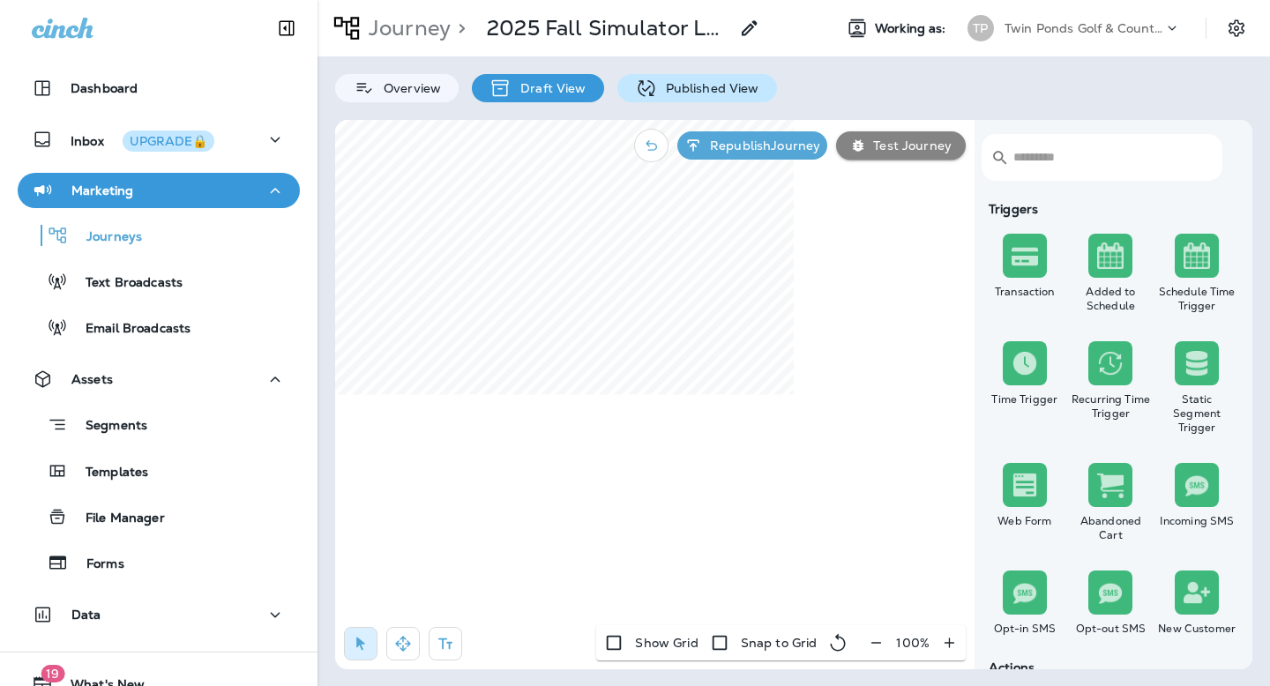
click at [657, 93] on p "Published View" at bounding box center [708, 88] width 102 height 14
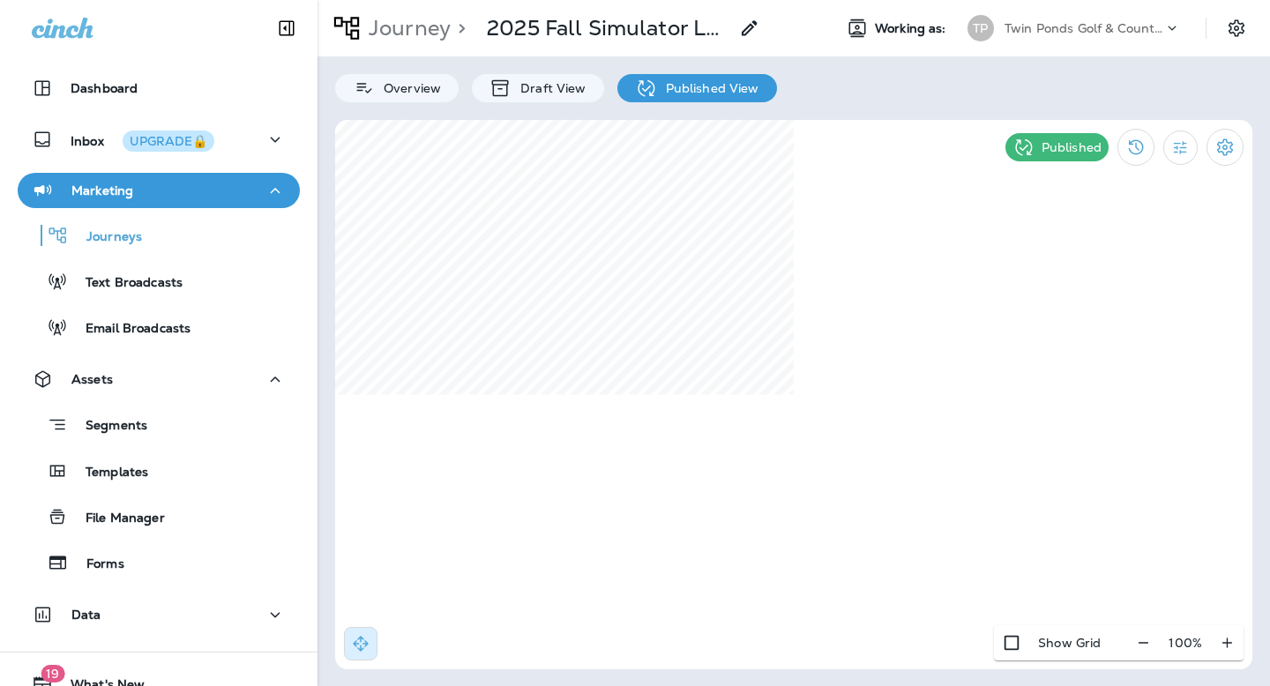
click at [1057, 29] on p "Twin Ponds Golf & Country Club" at bounding box center [1084, 28] width 159 height 14
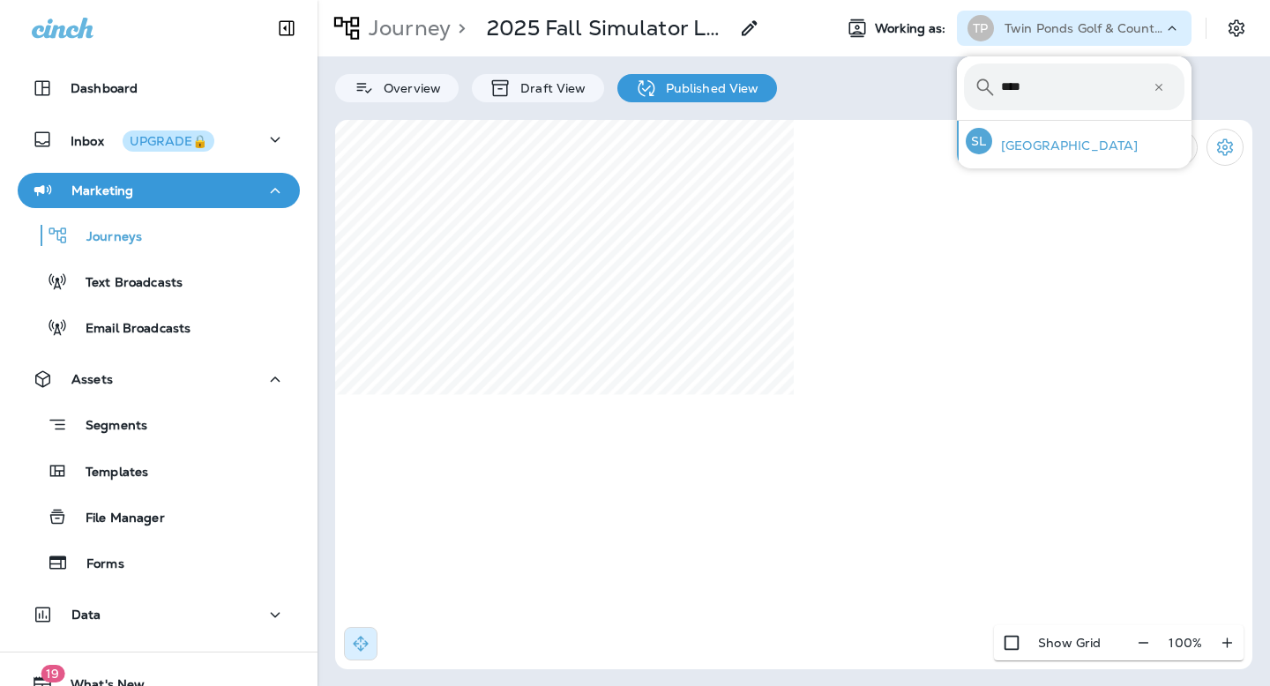
type input "****"
click at [1051, 144] on p "[GEOGRAPHIC_DATA]" at bounding box center [1065, 145] width 146 height 14
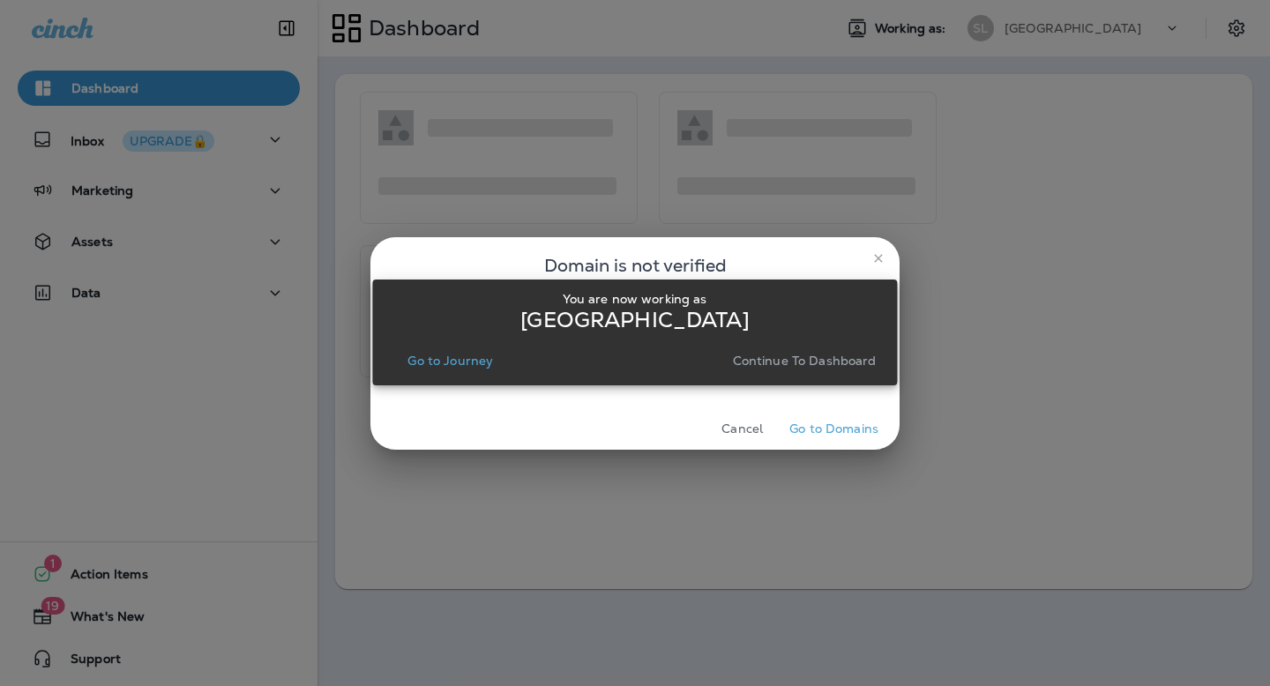
click at [777, 359] on p "Continue to Dashboard" at bounding box center [805, 361] width 144 height 14
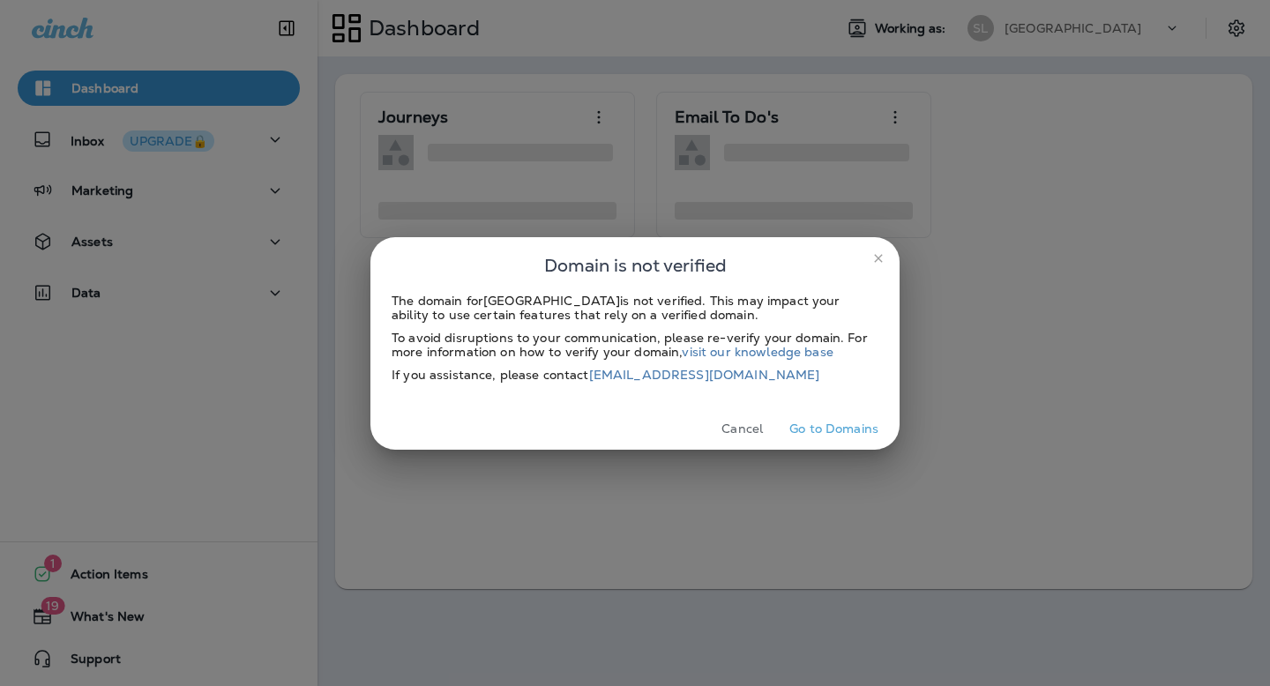
click at [881, 258] on icon "close" at bounding box center [878, 258] width 14 height 14
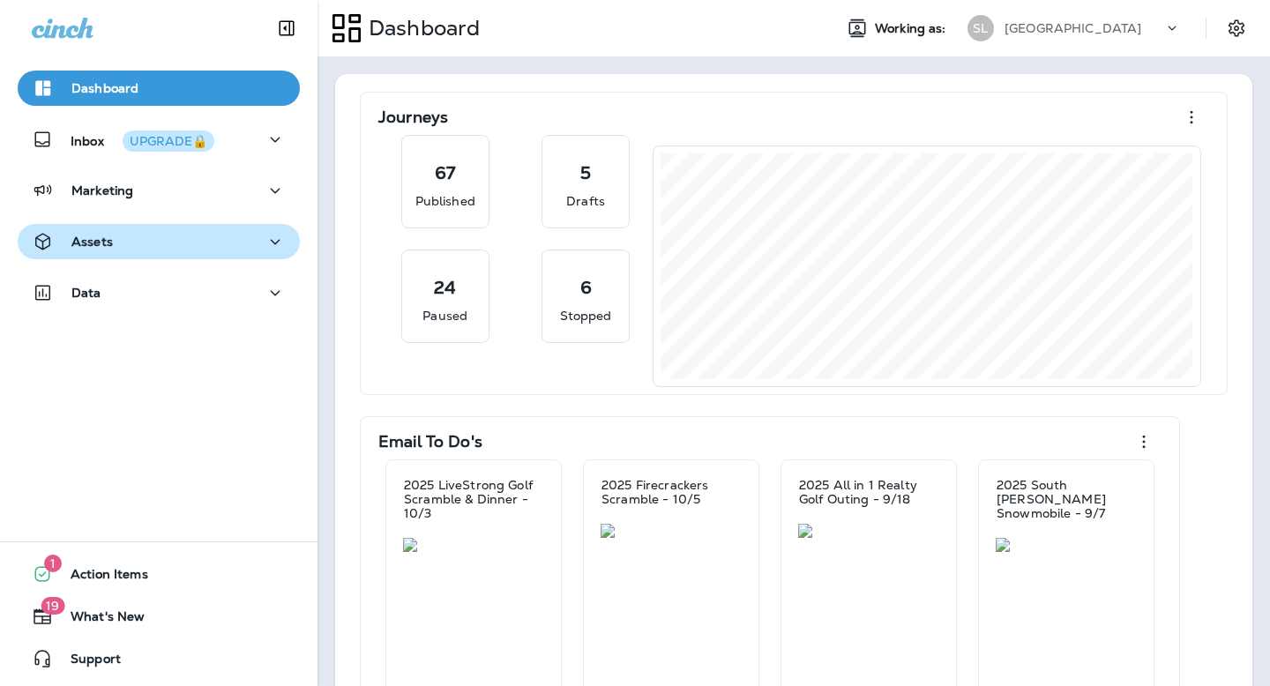
click at [136, 228] on button "Assets" at bounding box center [159, 241] width 282 height 35
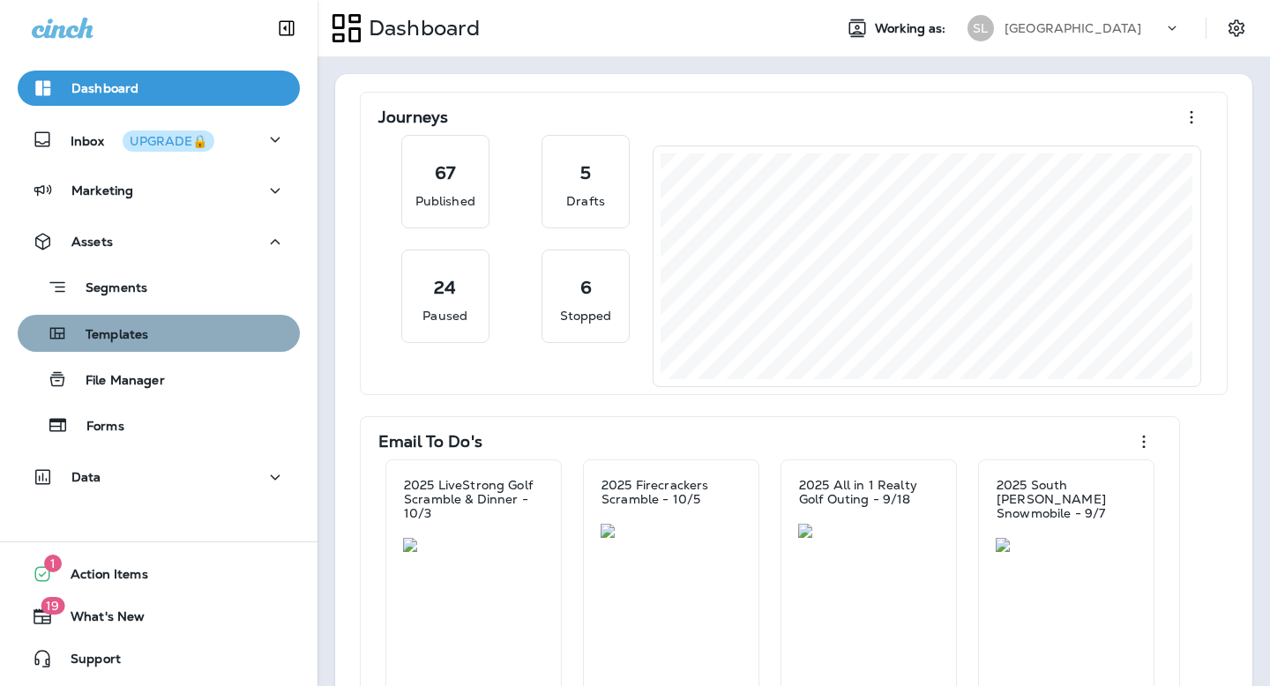
click at [144, 332] on p "Templates" at bounding box center [108, 335] width 80 height 17
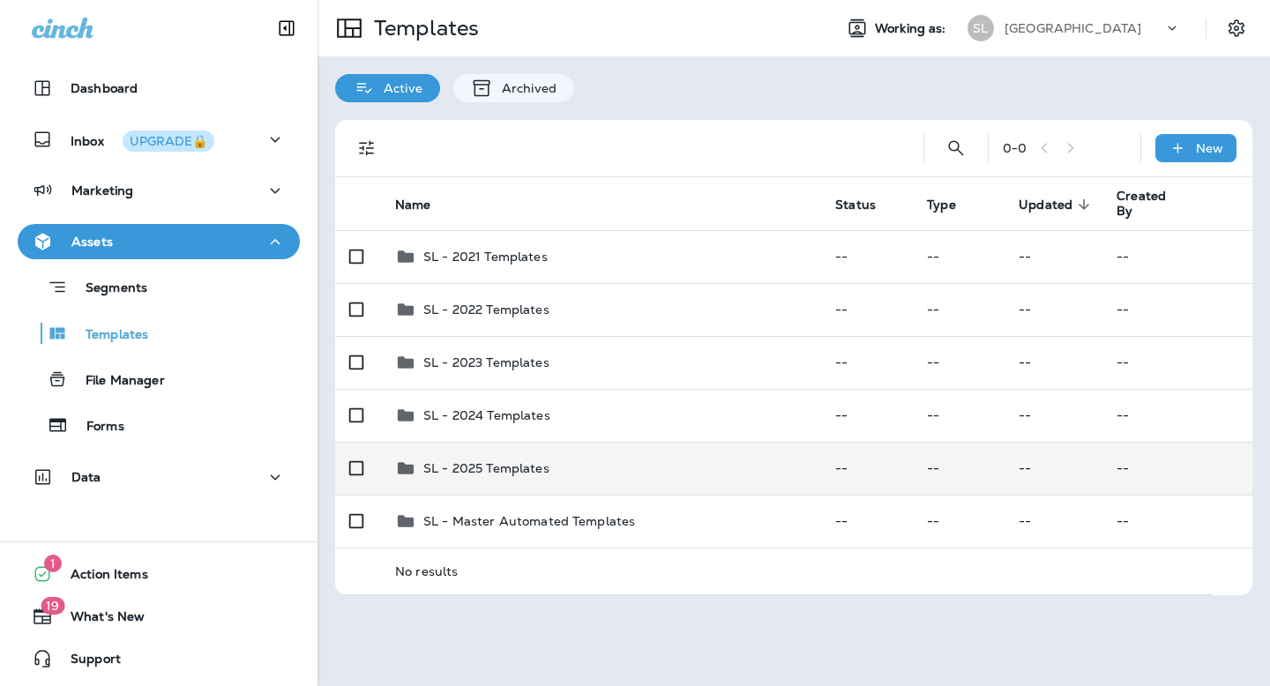
click at [482, 465] on p "SL - 2025 Templates" at bounding box center [486, 468] width 126 height 14
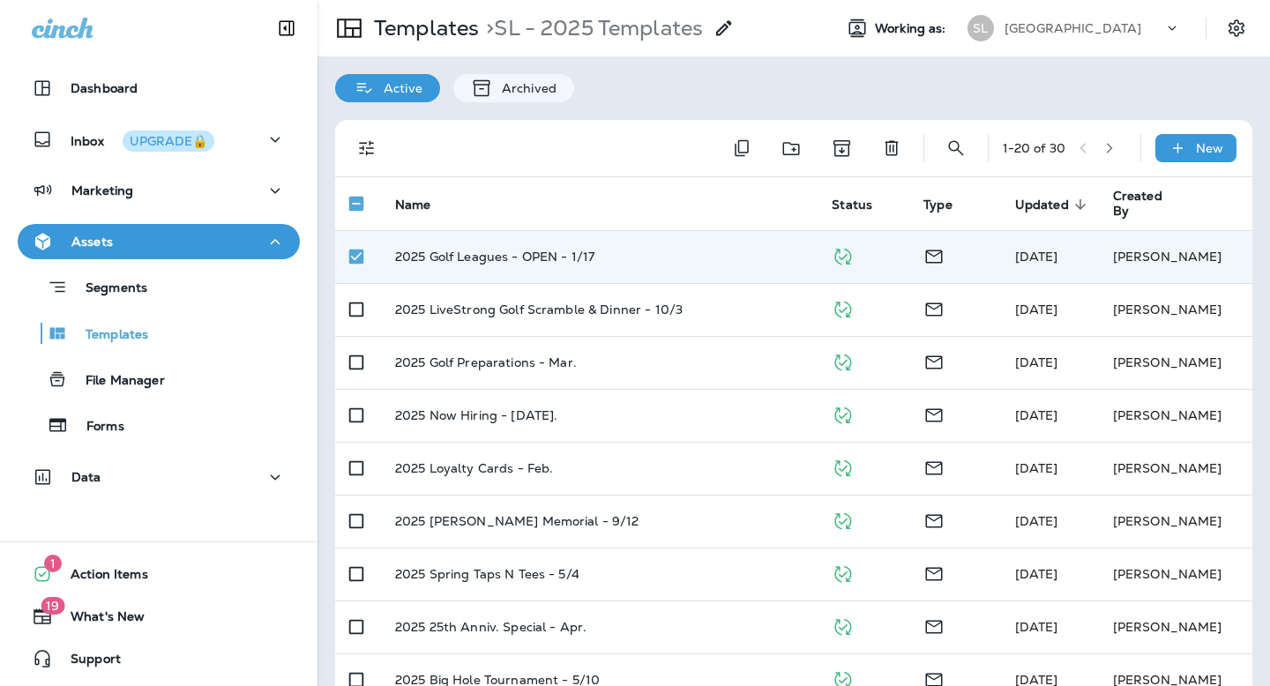
click at [1034, 198] on span "Updated" at bounding box center [1042, 205] width 54 height 15
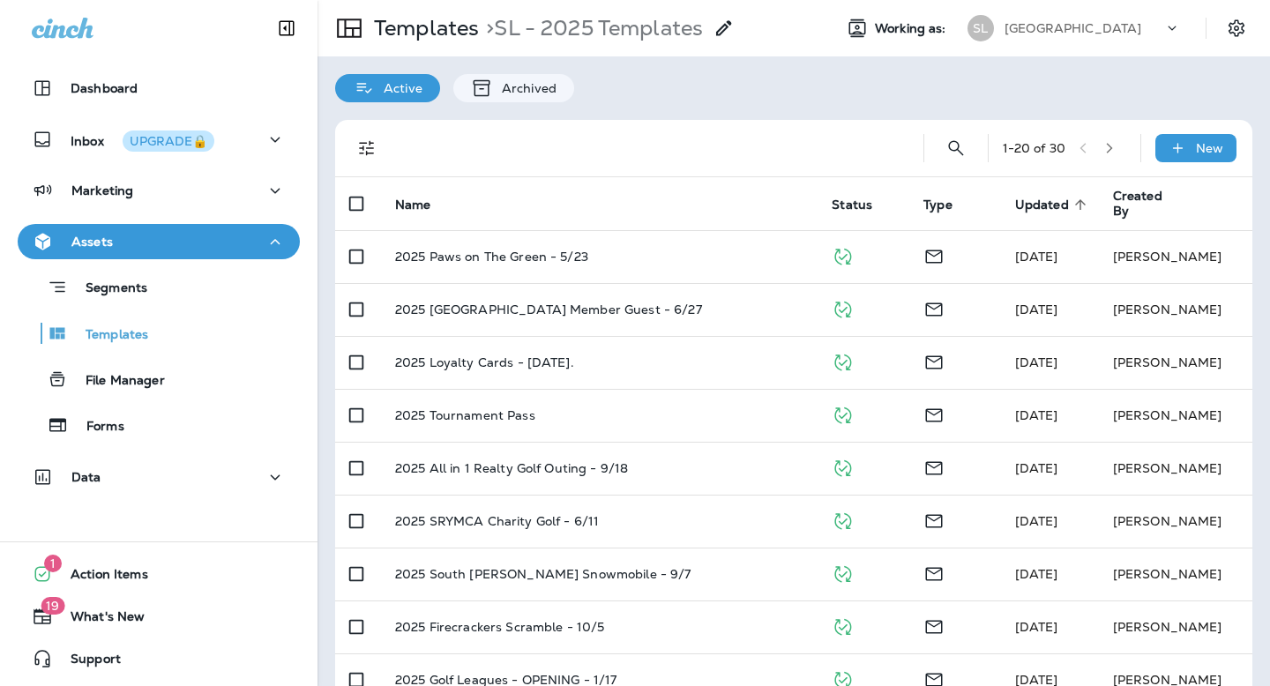
click at [1062, 210] on span "Updated" at bounding box center [1042, 205] width 54 height 15
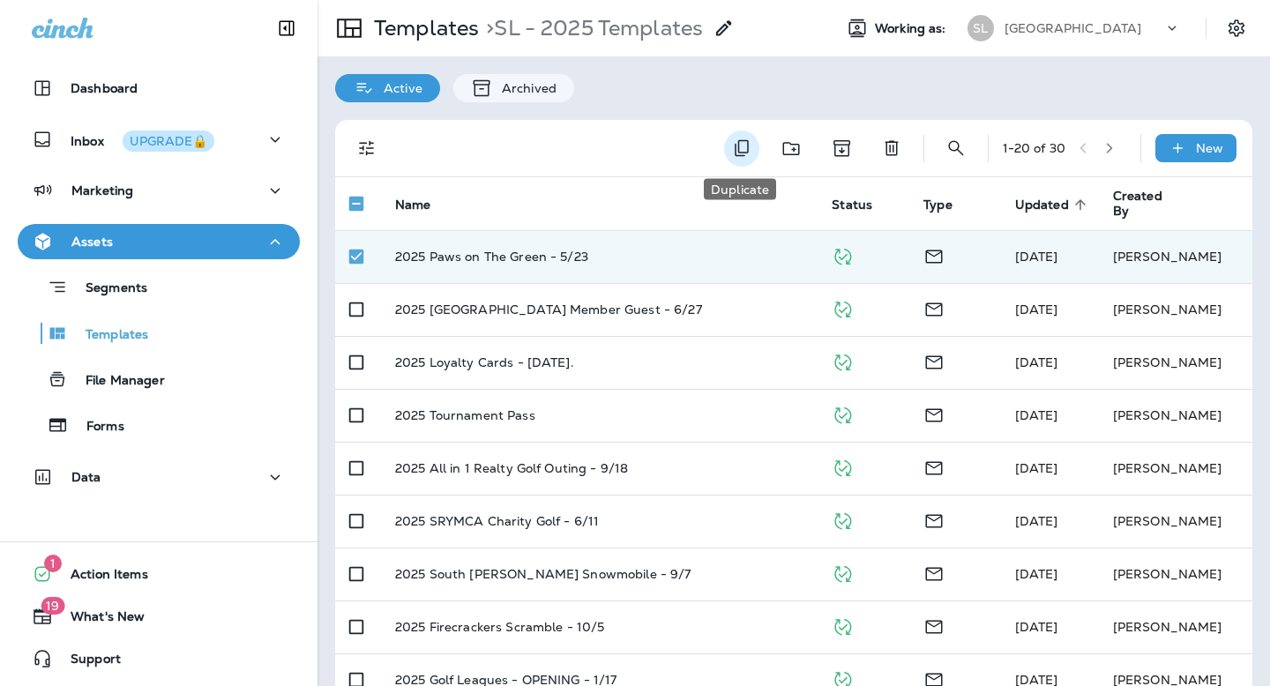
click at [725, 155] on button "Duplicate" at bounding box center [741, 149] width 35 height 36
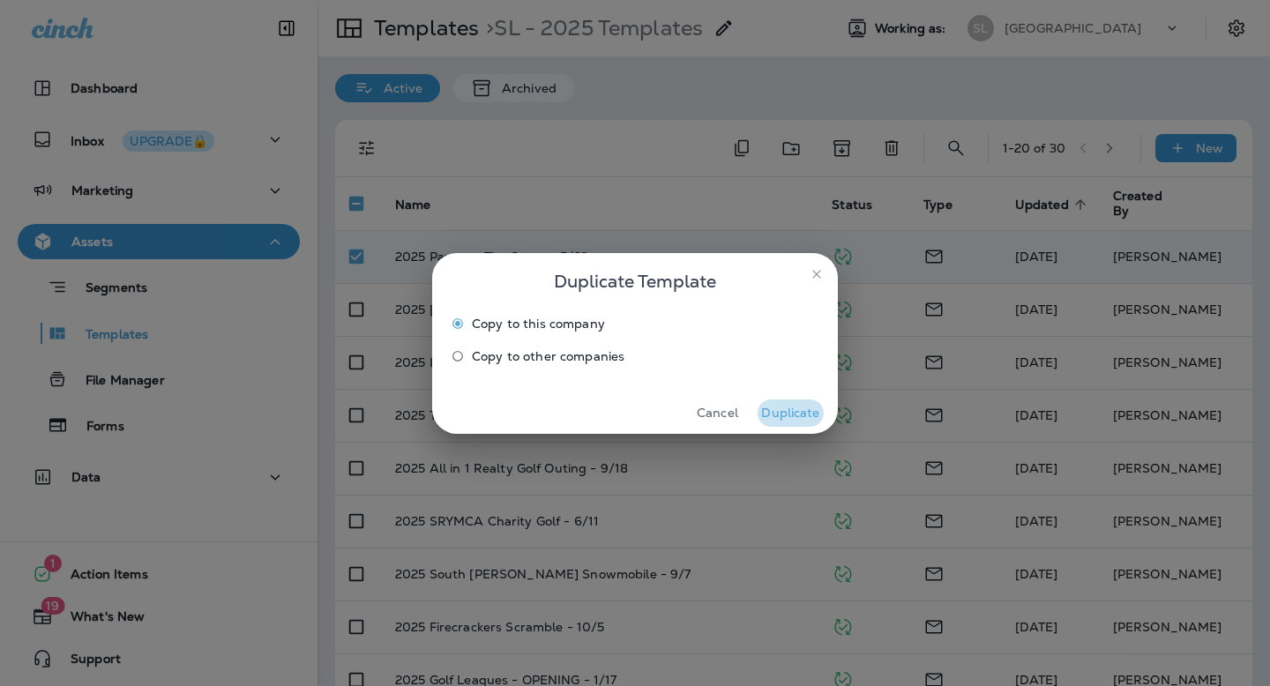
click at [787, 407] on button "Duplicate" at bounding box center [791, 413] width 66 height 27
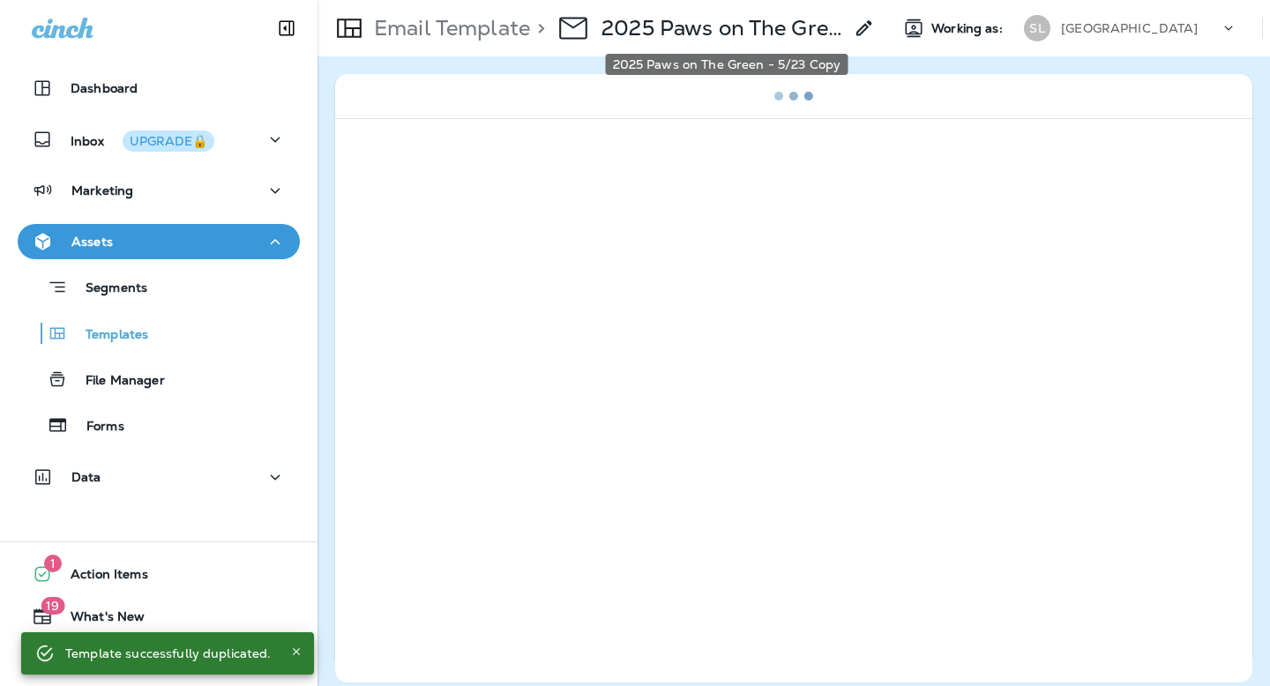
click at [611, 34] on p "2025 Paws on The Green - 5/23 Copy" at bounding box center [722, 28] width 242 height 26
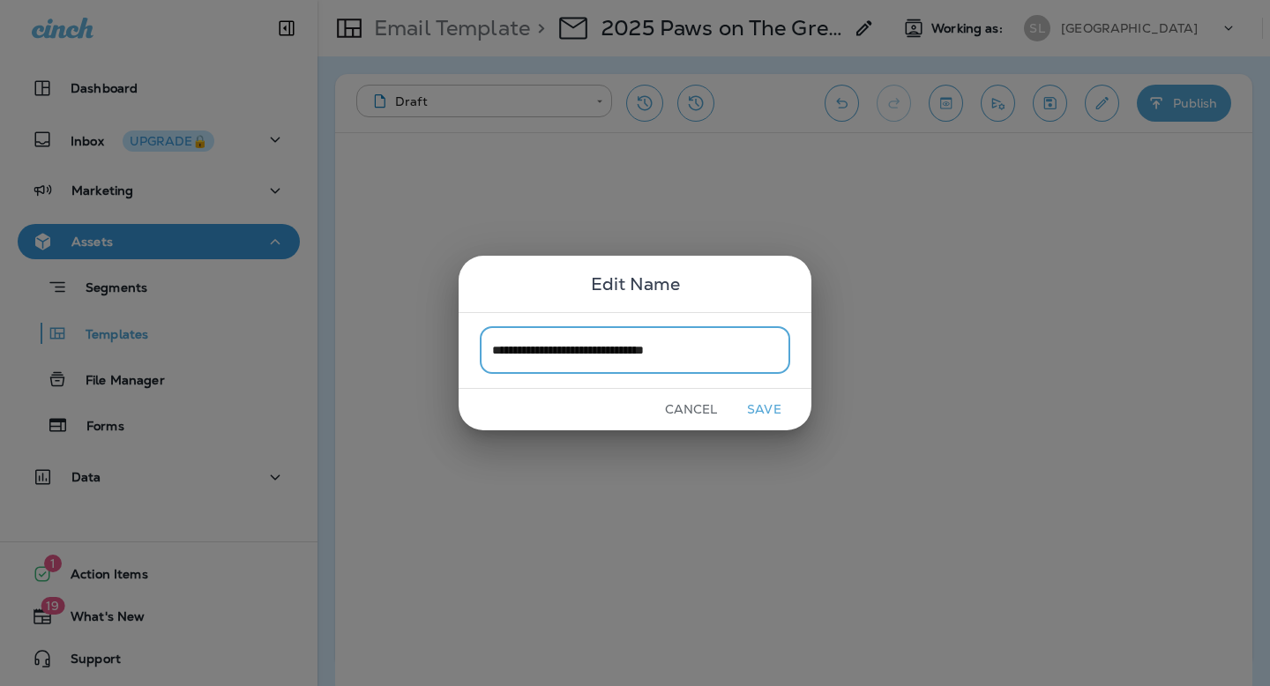
type input "**********"
click at [748, 407] on button "Save" at bounding box center [764, 409] width 66 height 27
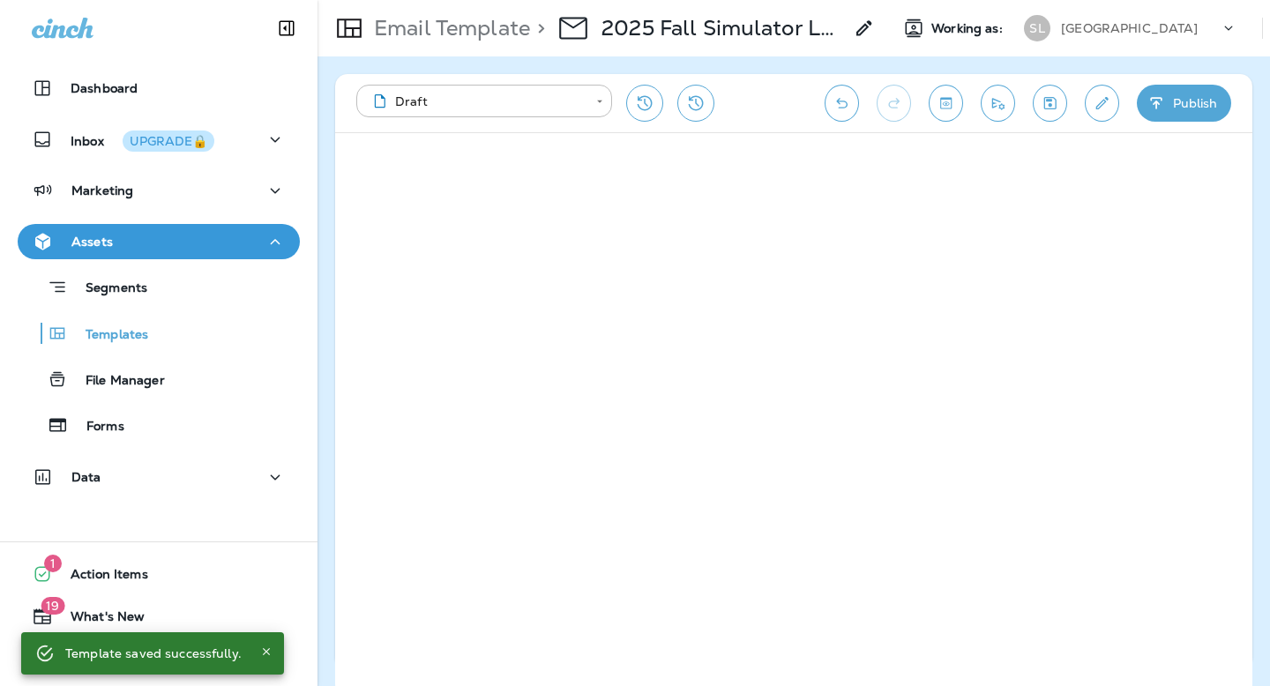
click at [1093, 103] on icon "Edit details" at bounding box center [1102, 103] width 19 height 18
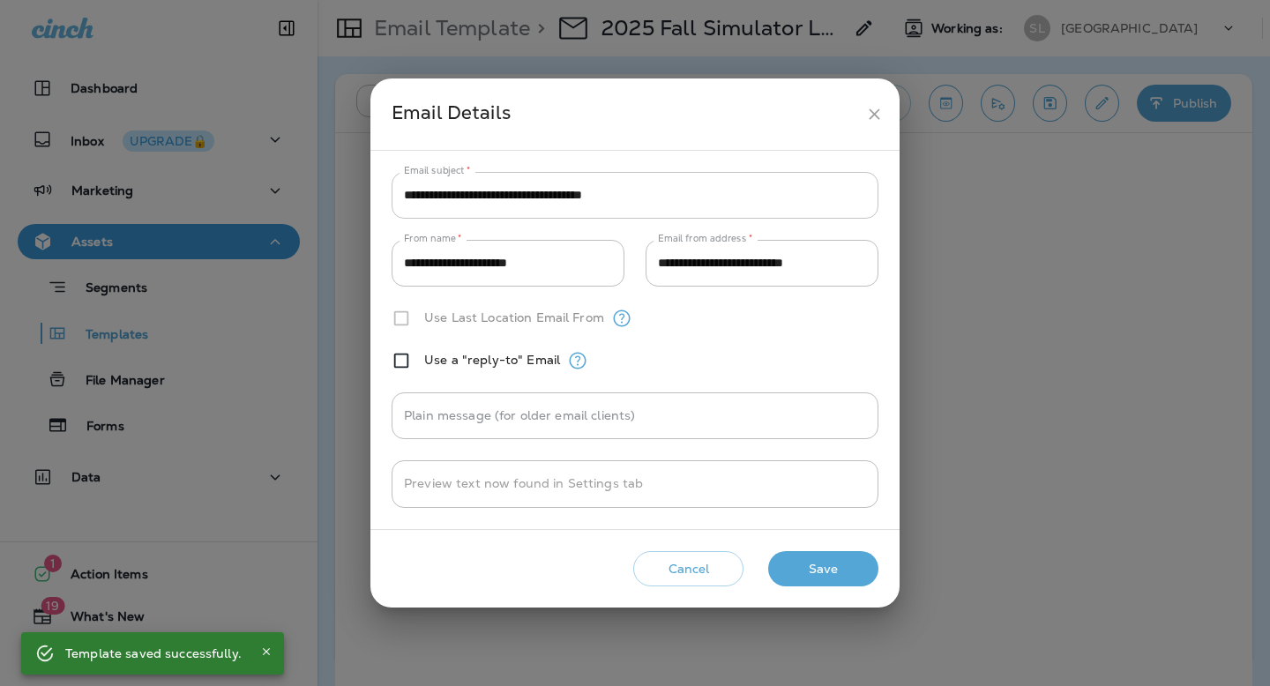
click at [648, 189] on input "**********" at bounding box center [635, 195] width 487 height 47
paste input "text"
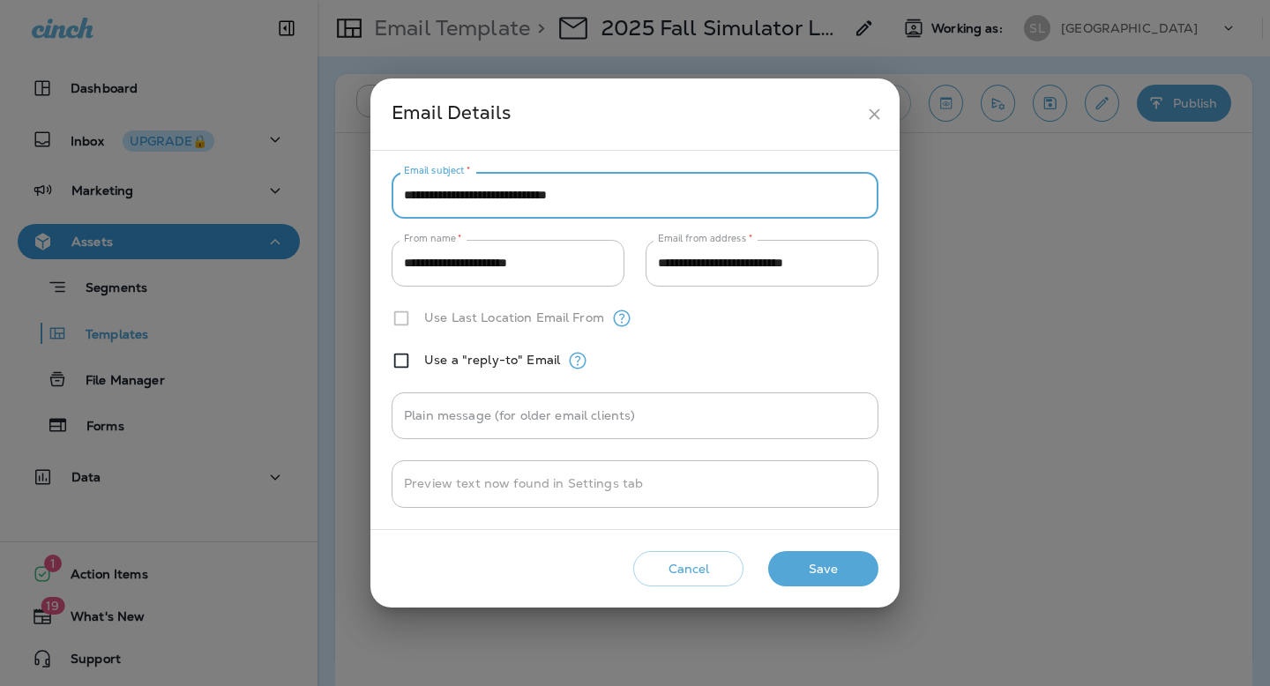
type input "**********"
click at [808, 557] on button "Save" at bounding box center [823, 569] width 110 height 36
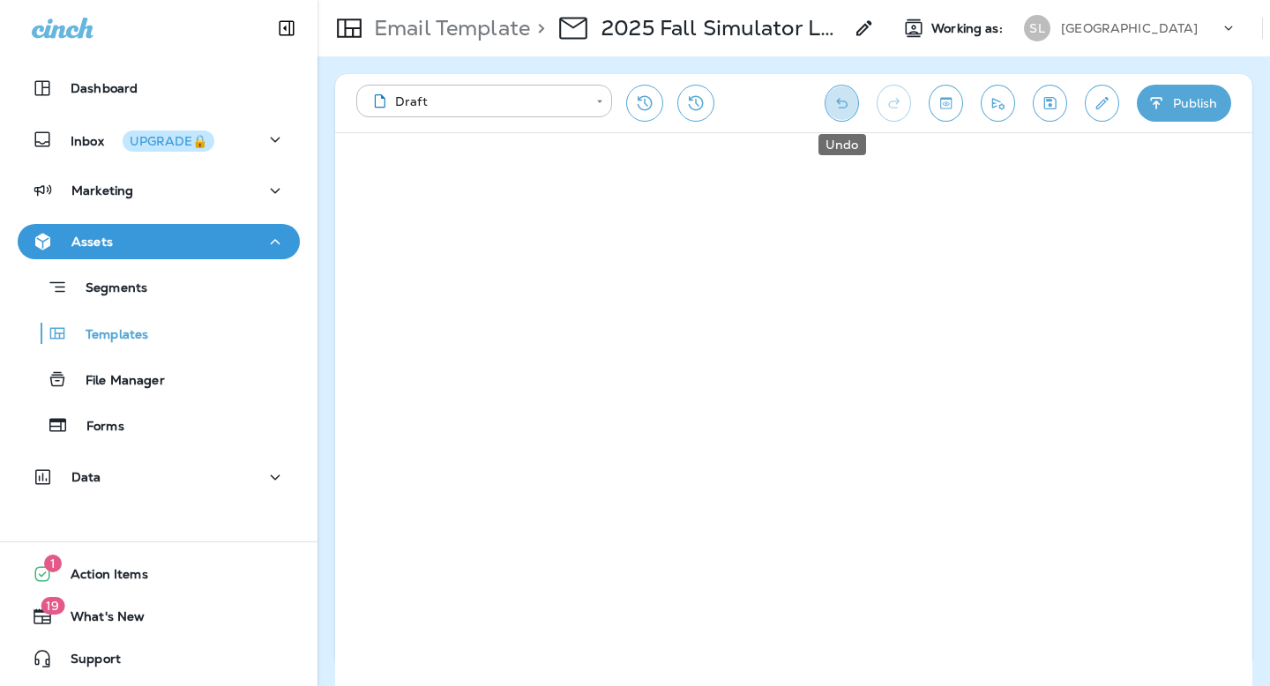
click at [846, 109] on icon "Undo" at bounding box center [842, 103] width 19 height 18
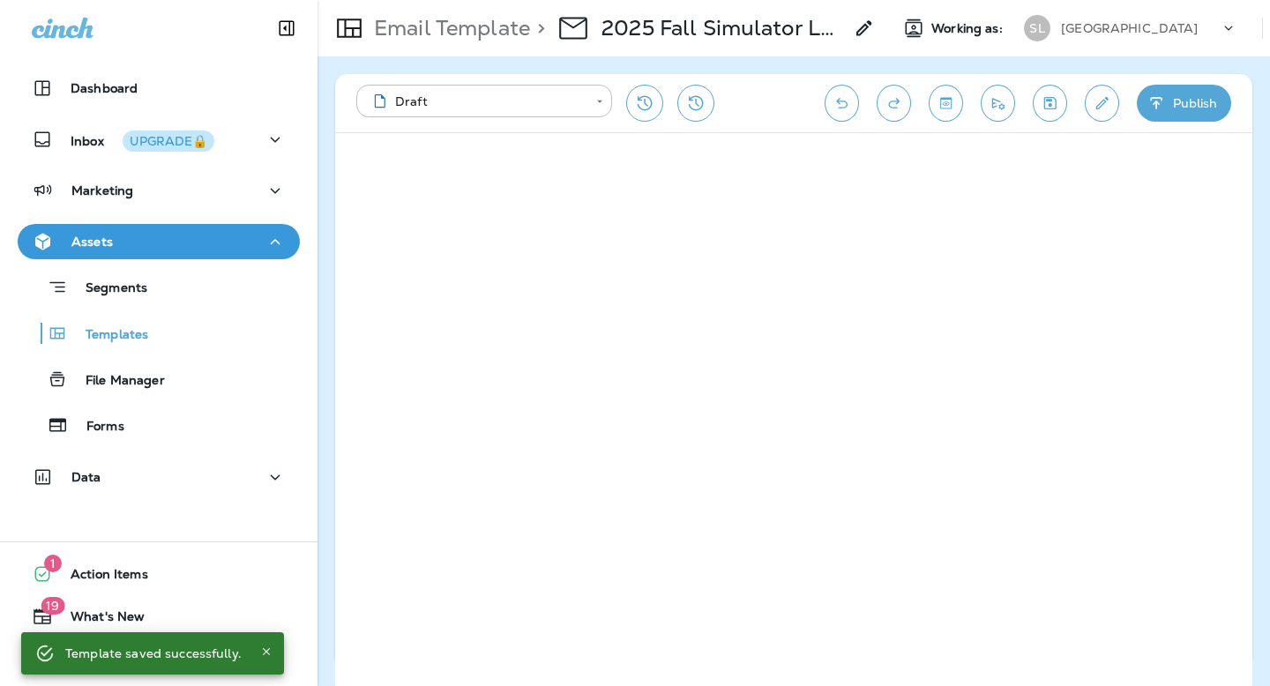
click at [1102, 107] on icon "Edit details" at bounding box center [1102, 103] width 19 height 18
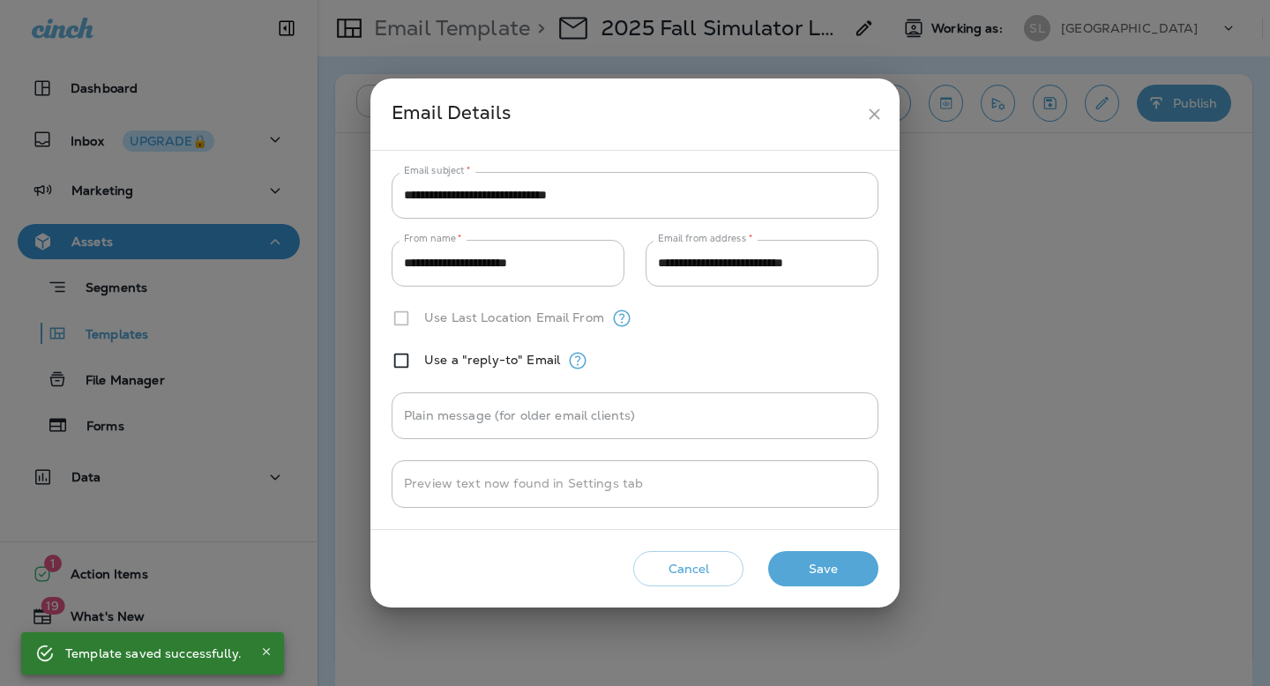
click at [871, 108] on icon "close" at bounding box center [874, 114] width 19 height 19
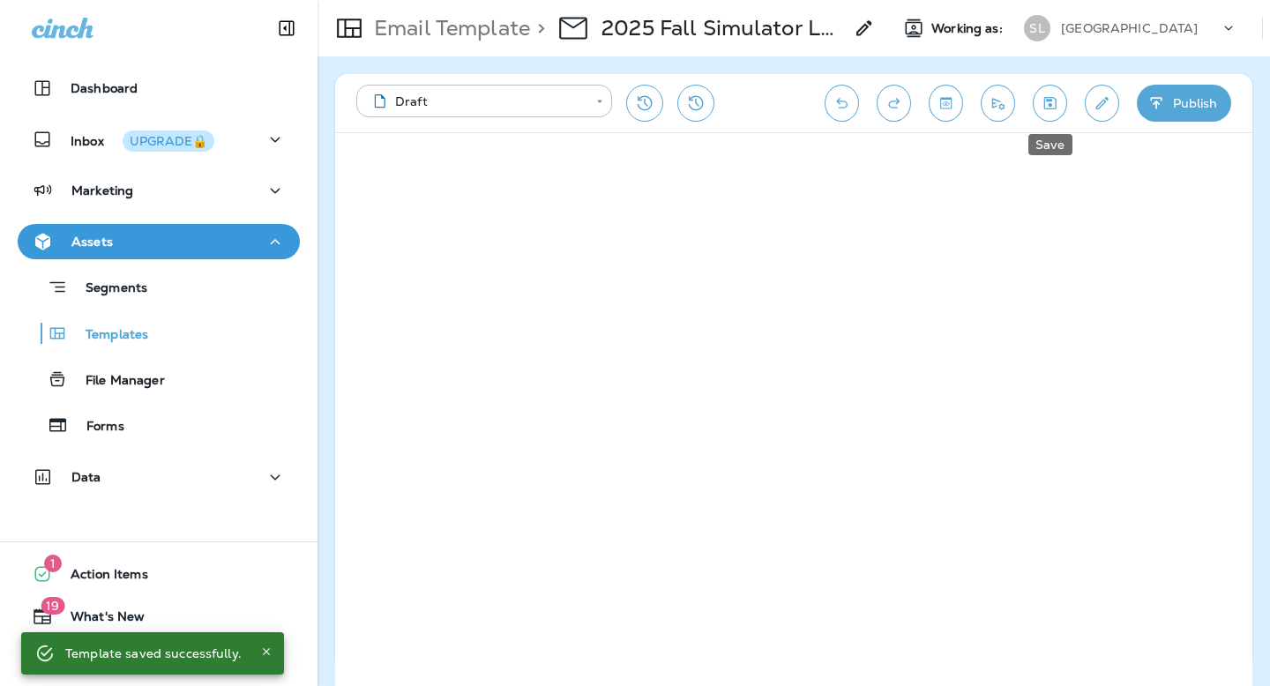
click at [1038, 99] on button "Save" at bounding box center [1050, 103] width 34 height 37
